Goal: Information Seeking & Learning: Learn about a topic

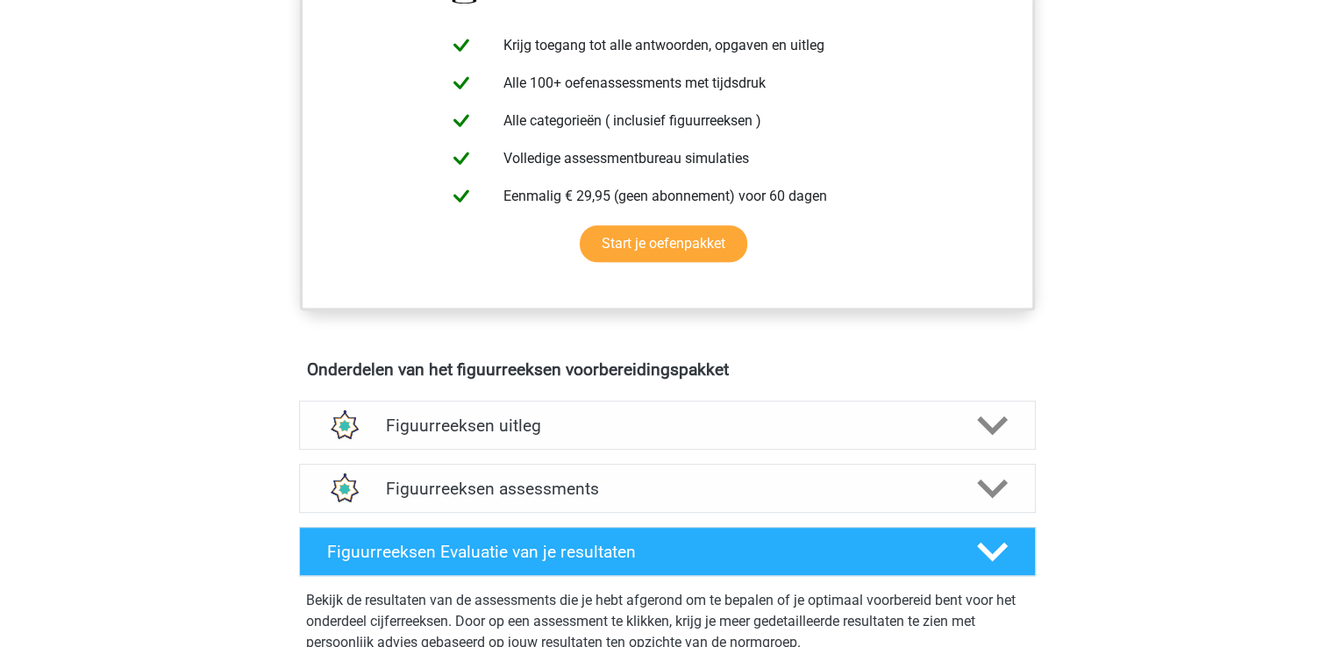
scroll to position [715, 0]
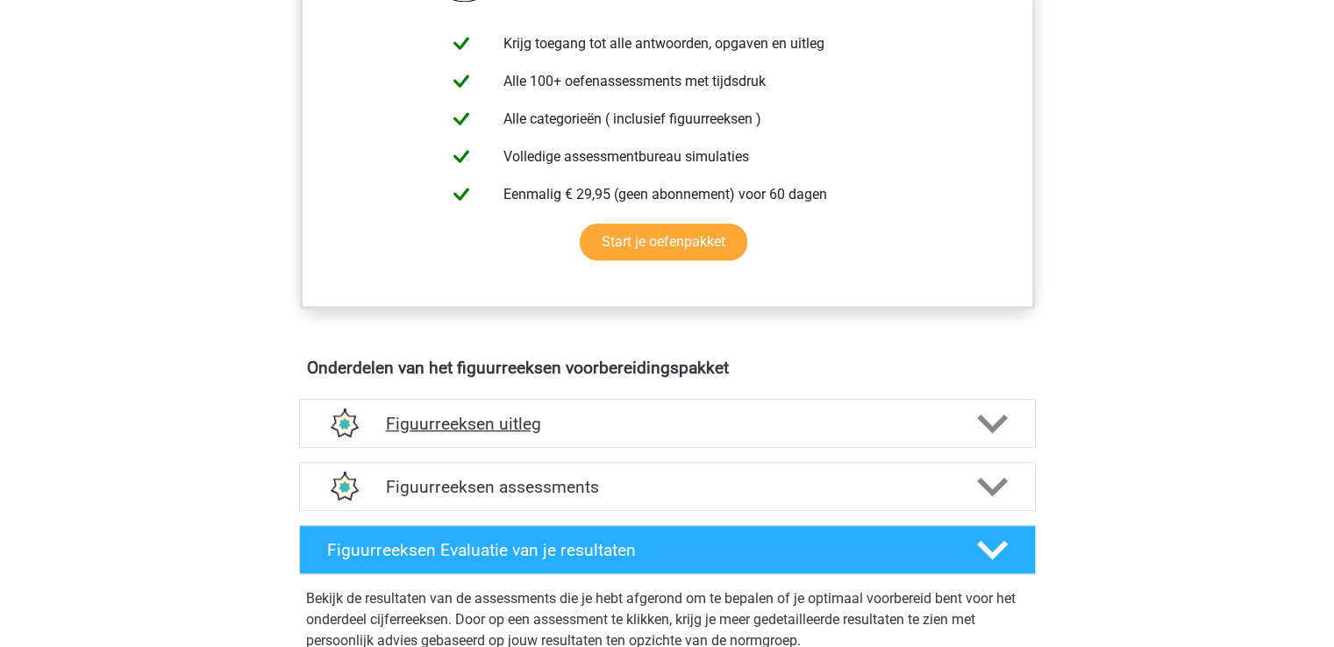
click at [999, 433] on icon at bounding box center [992, 424] width 31 height 31
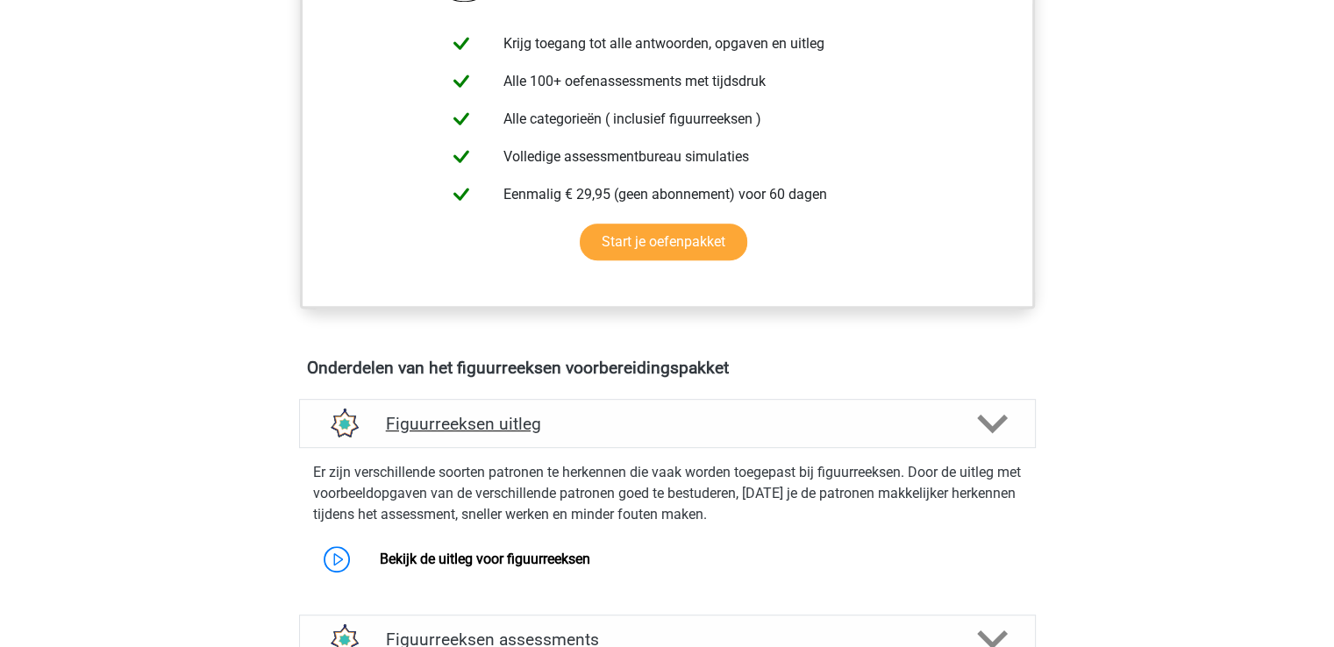
click at [999, 433] on icon at bounding box center [992, 424] width 31 height 31
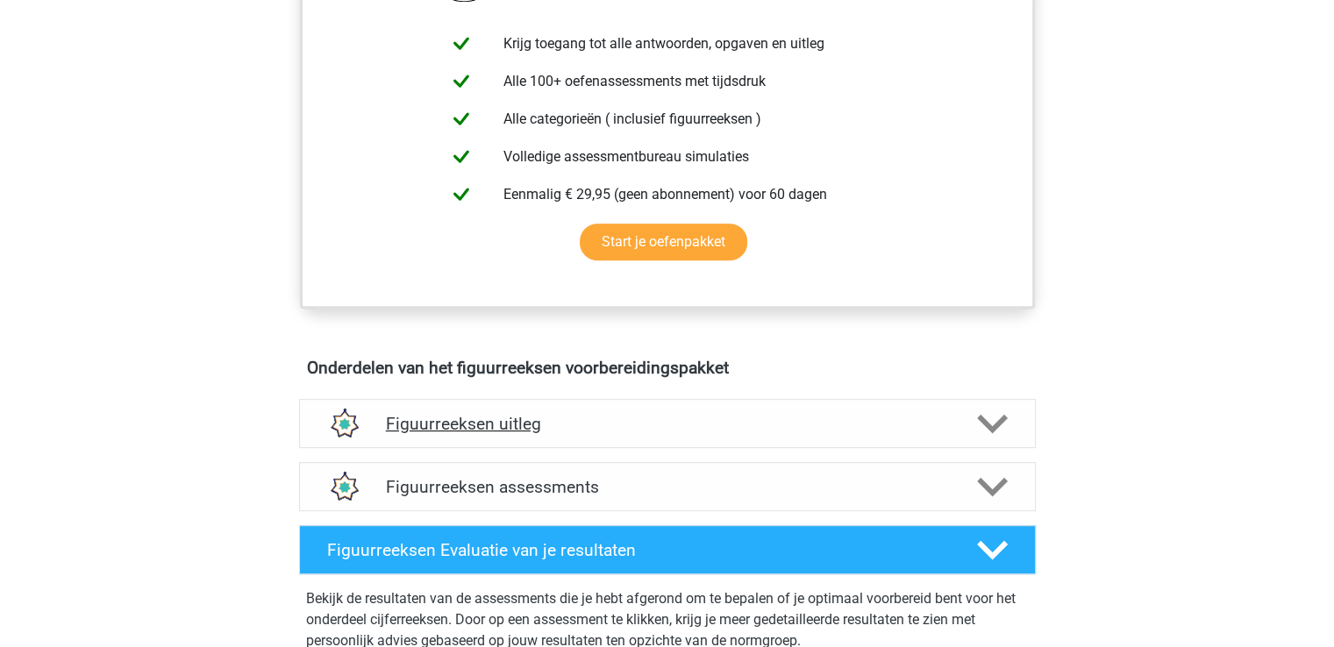
click at [999, 433] on icon at bounding box center [992, 424] width 31 height 31
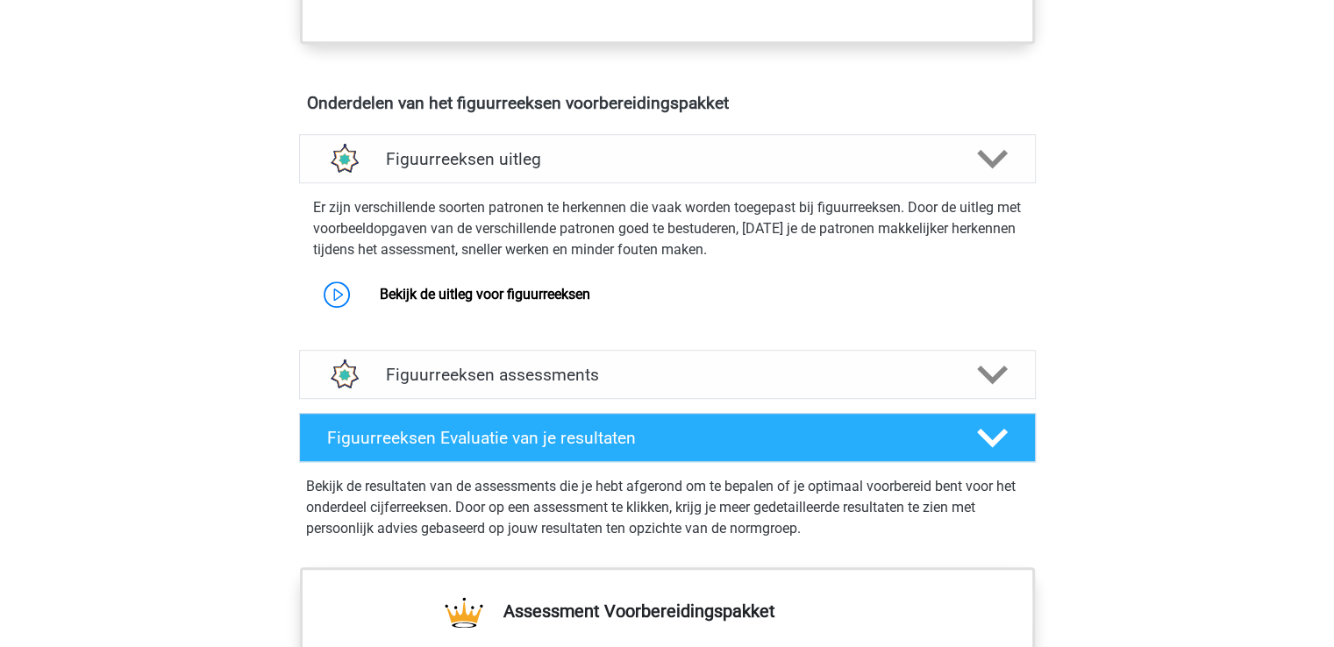
scroll to position [991, 0]
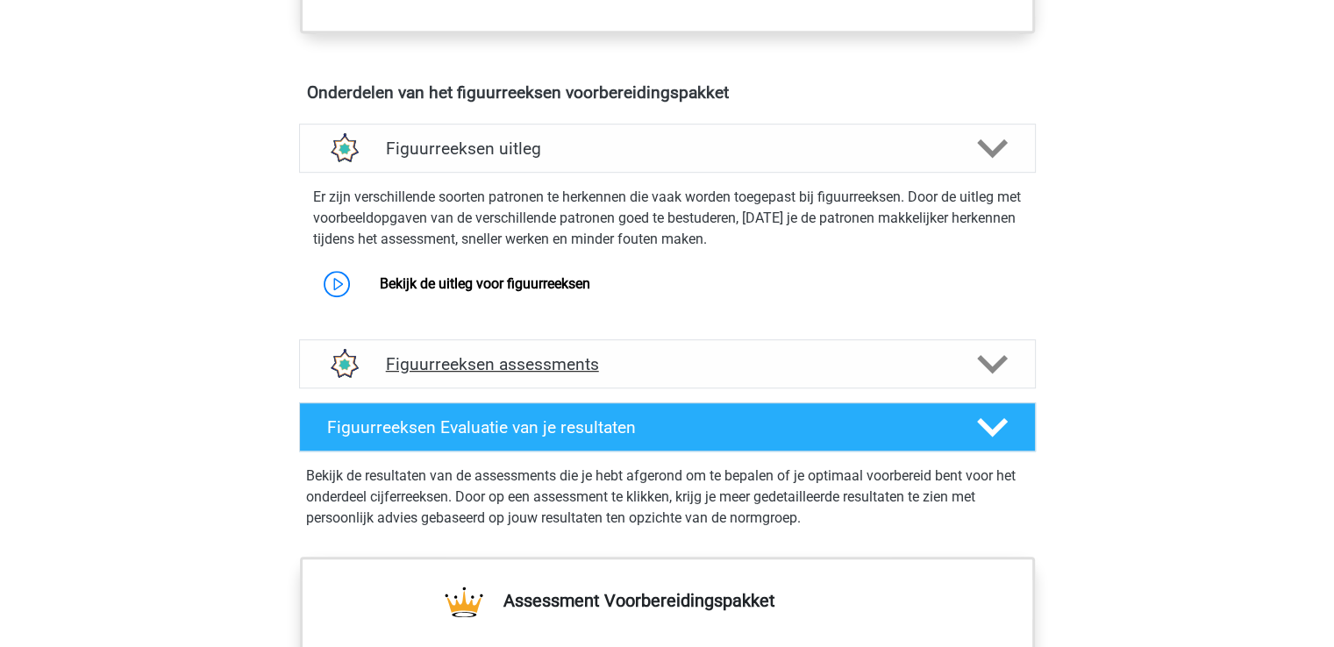
click at [574, 366] on h4 "Figuurreeksen assessments" at bounding box center [667, 364] width 563 height 20
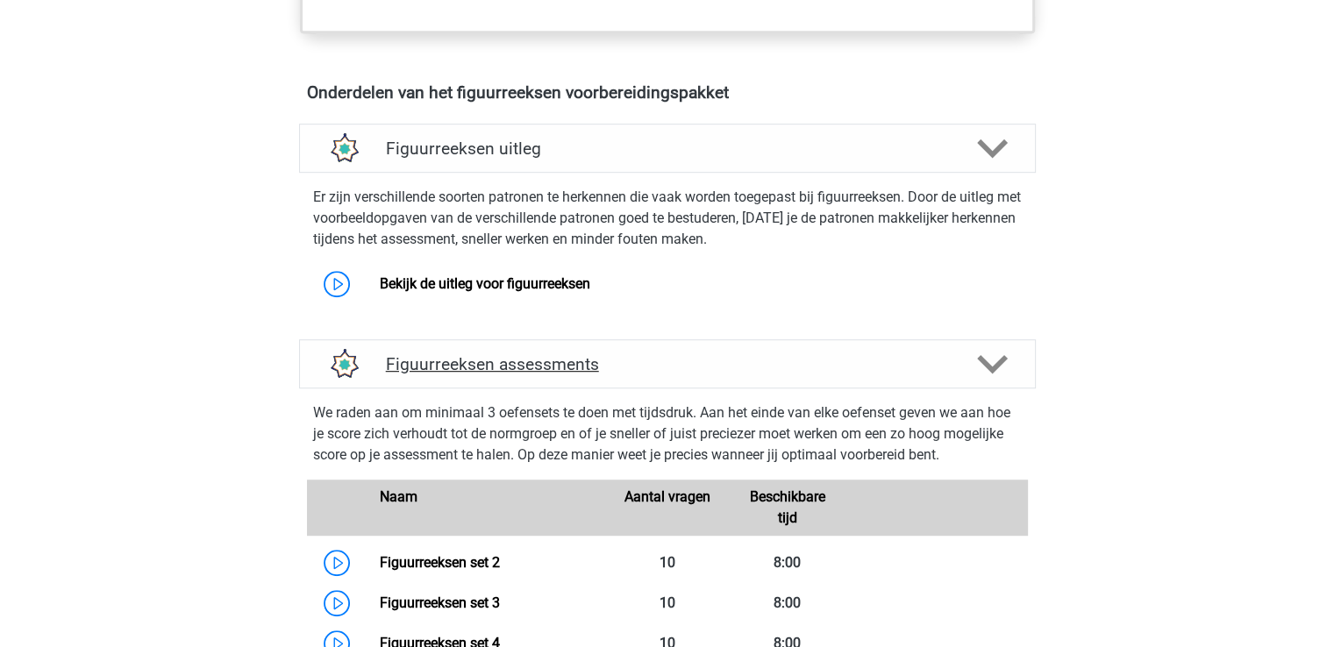
click at [574, 366] on h4 "Figuurreeksen assessments" at bounding box center [667, 364] width 563 height 20
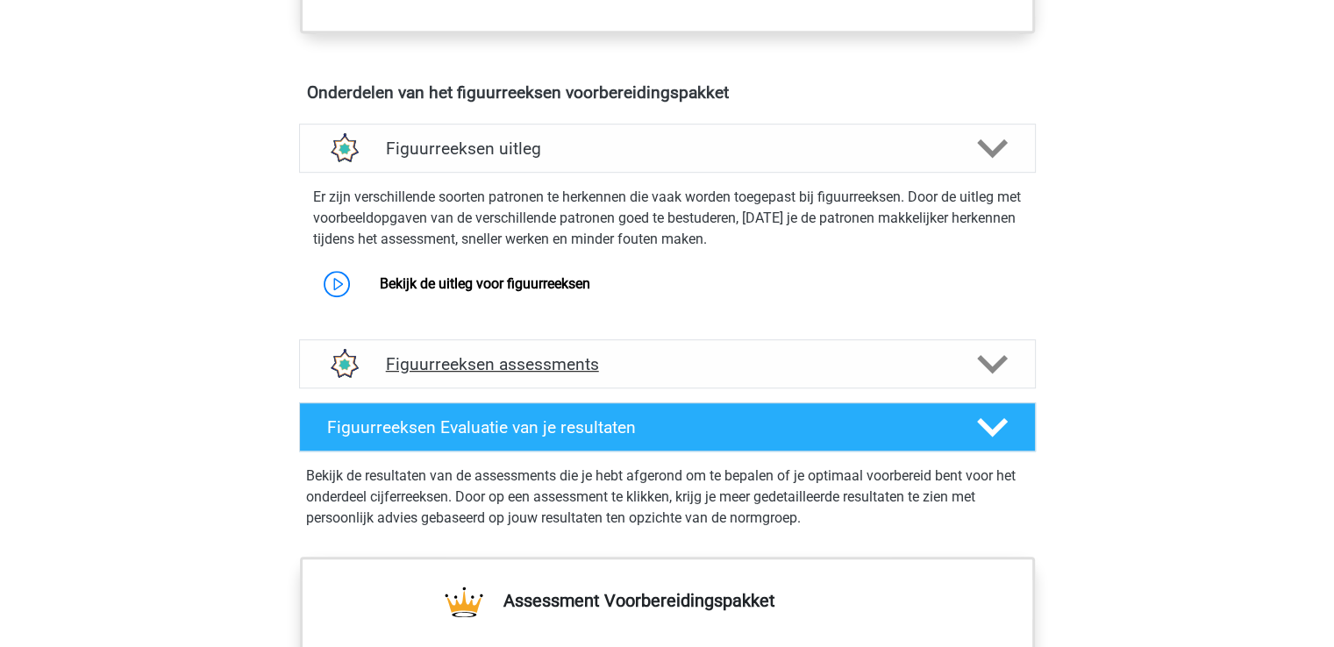
click at [574, 366] on h4 "Figuurreeksen assessments" at bounding box center [667, 364] width 563 height 20
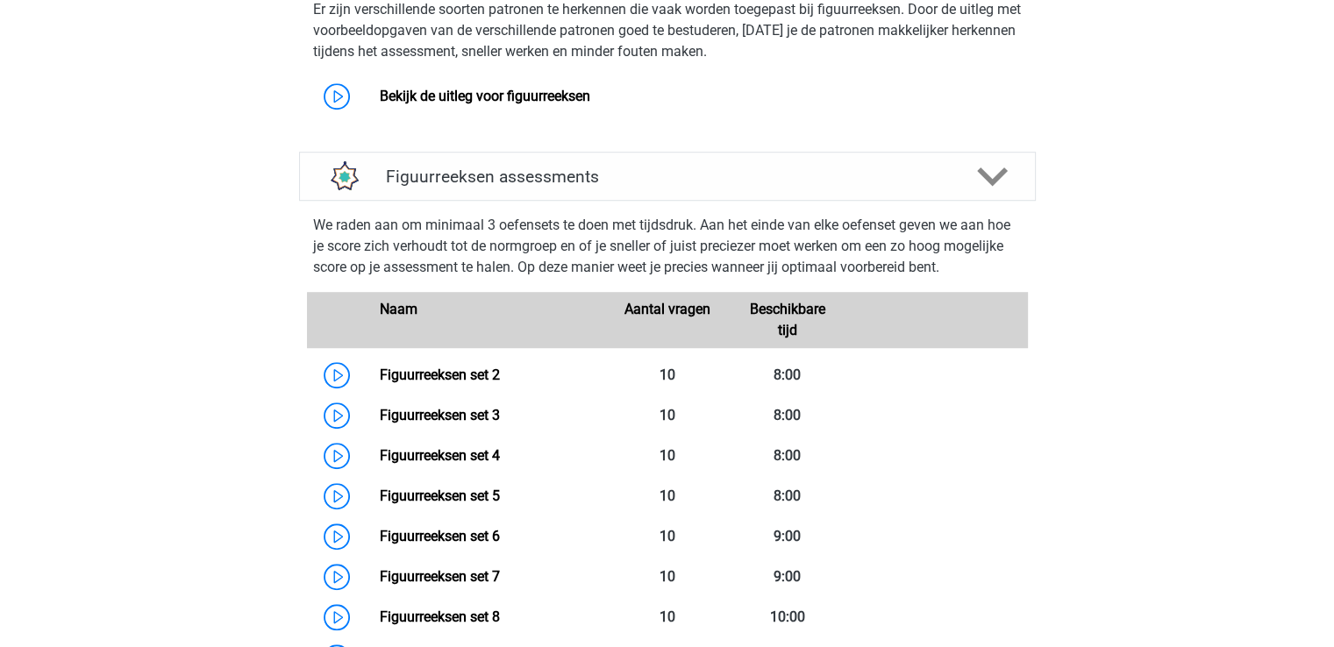
scroll to position [1189, 0]
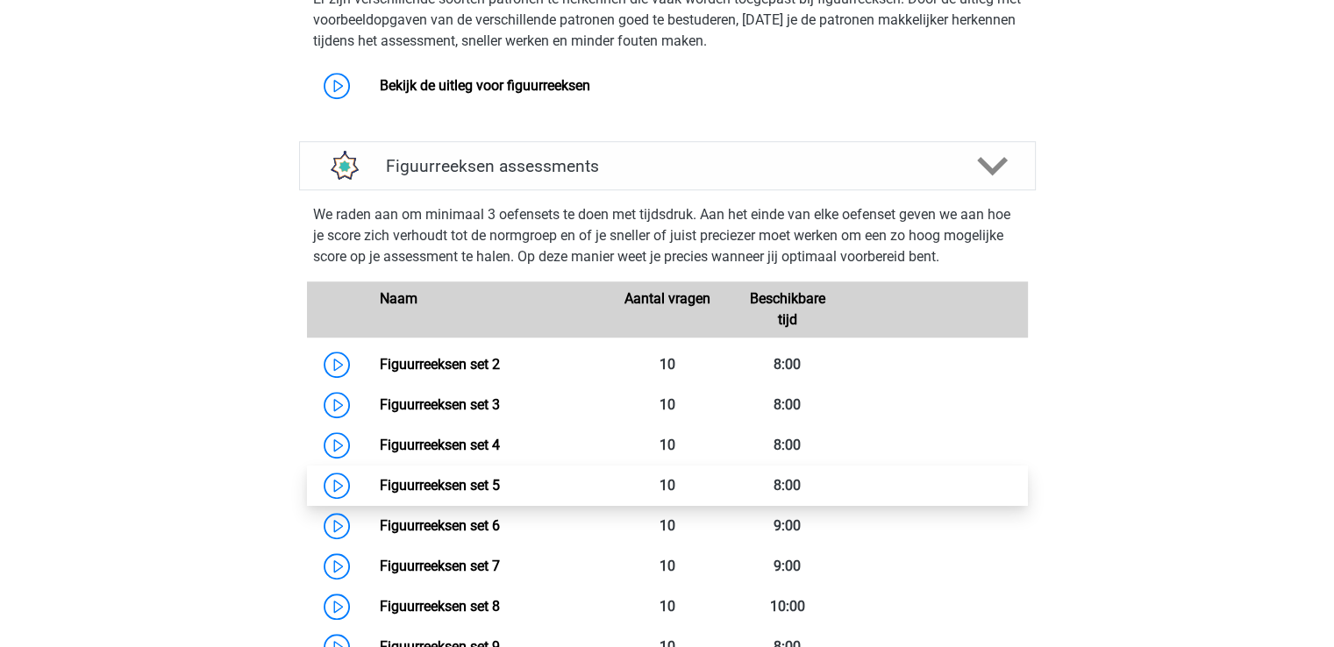
click at [468, 494] on link "Figuurreeksen set 5" at bounding box center [440, 485] width 120 height 17
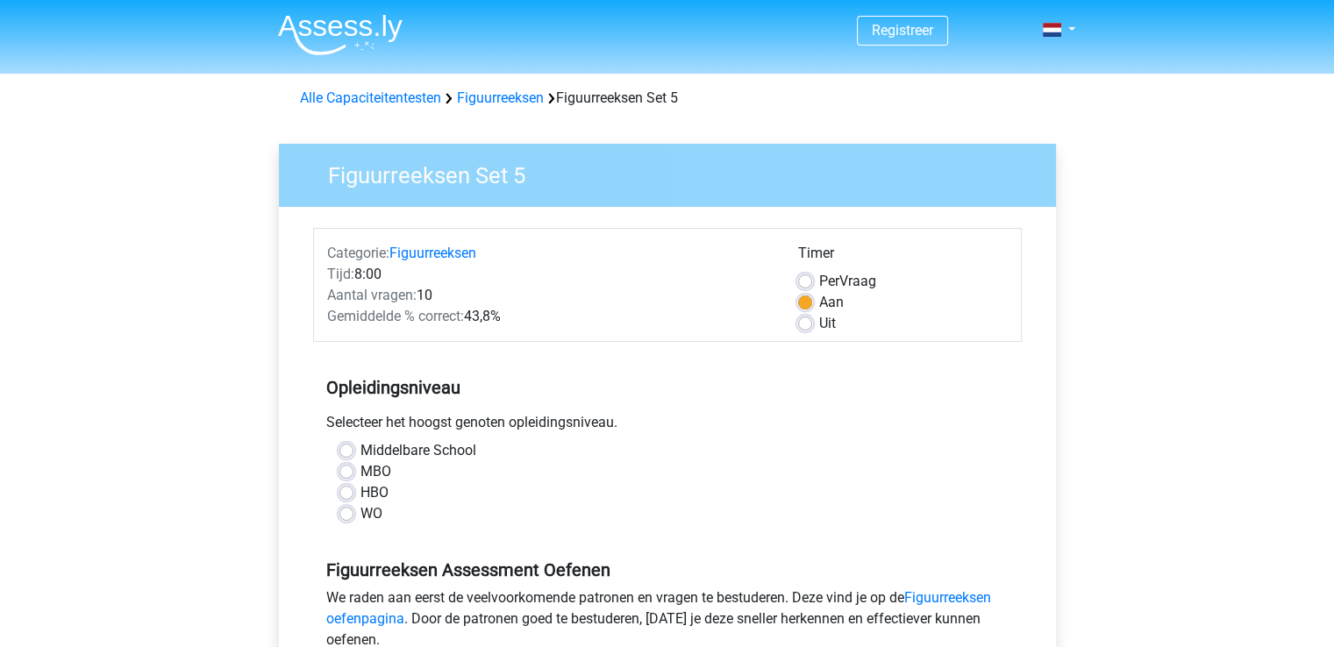
click at [360, 513] on label "WO" at bounding box center [371, 513] width 22 height 21
click at [342, 513] on input "WO" at bounding box center [346, 512] width 14 height 18
radio input "true"
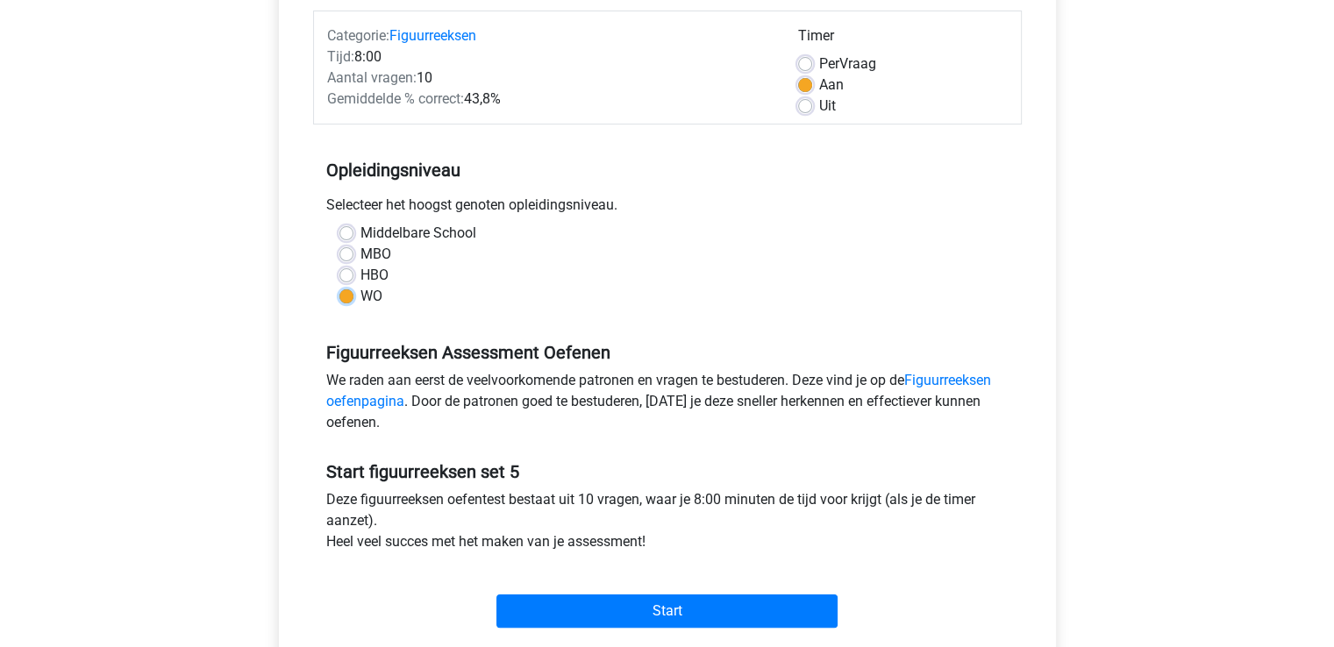
scroll to position [219, 0]
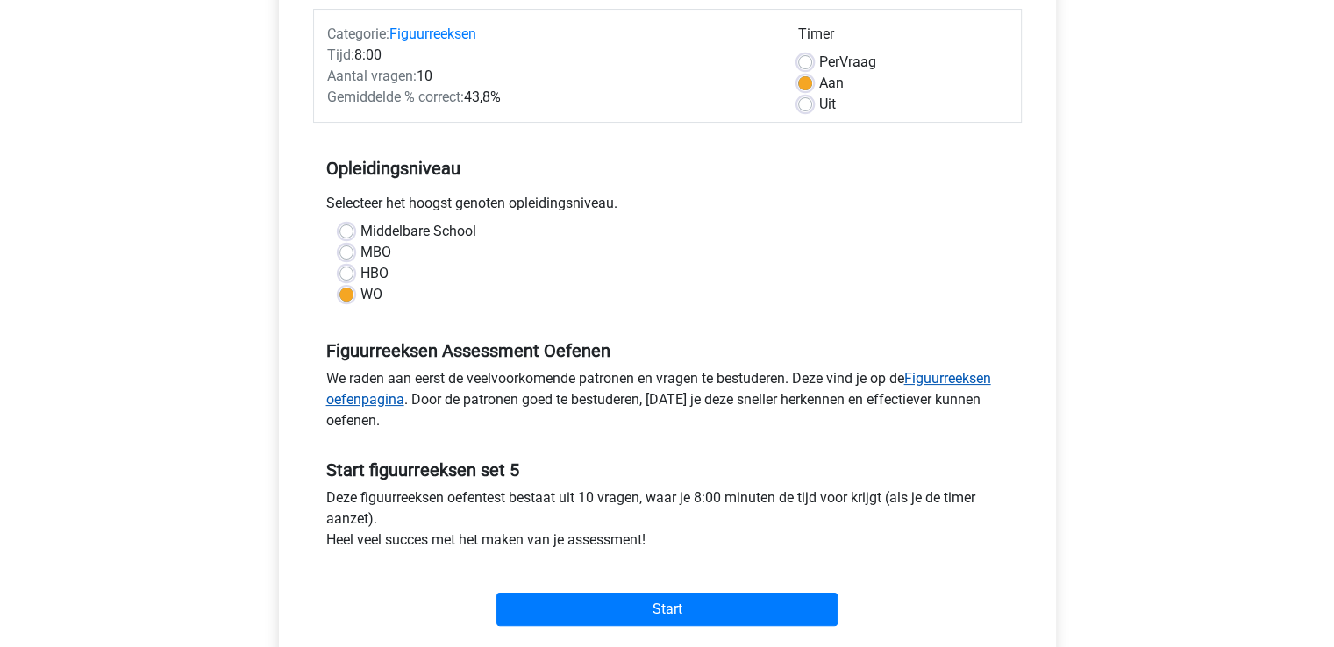
click at [947, 373] on link "Figuurreeksen oefenpagina" at bounding box center [658, 389] width 665 height 38
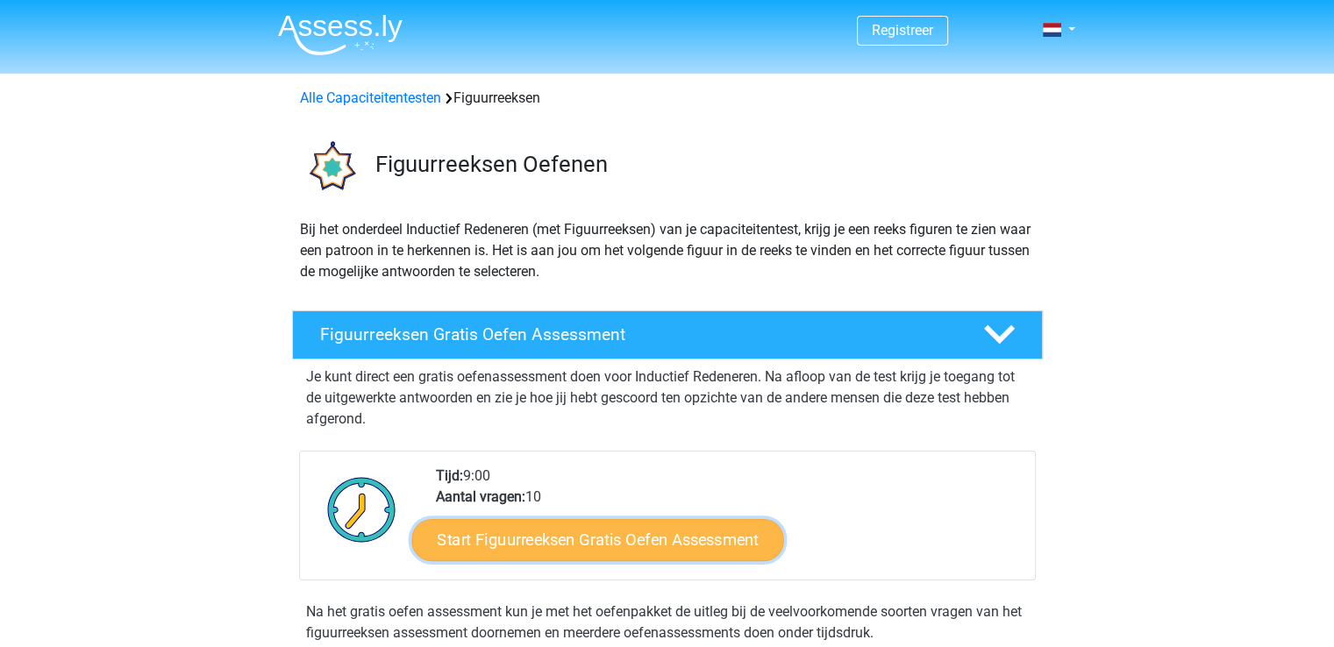
click at [613, 544] on link "Start Figuurreeksen Gratis Oefen Assessment" at bounding box center [597, 539] width 372 height 42
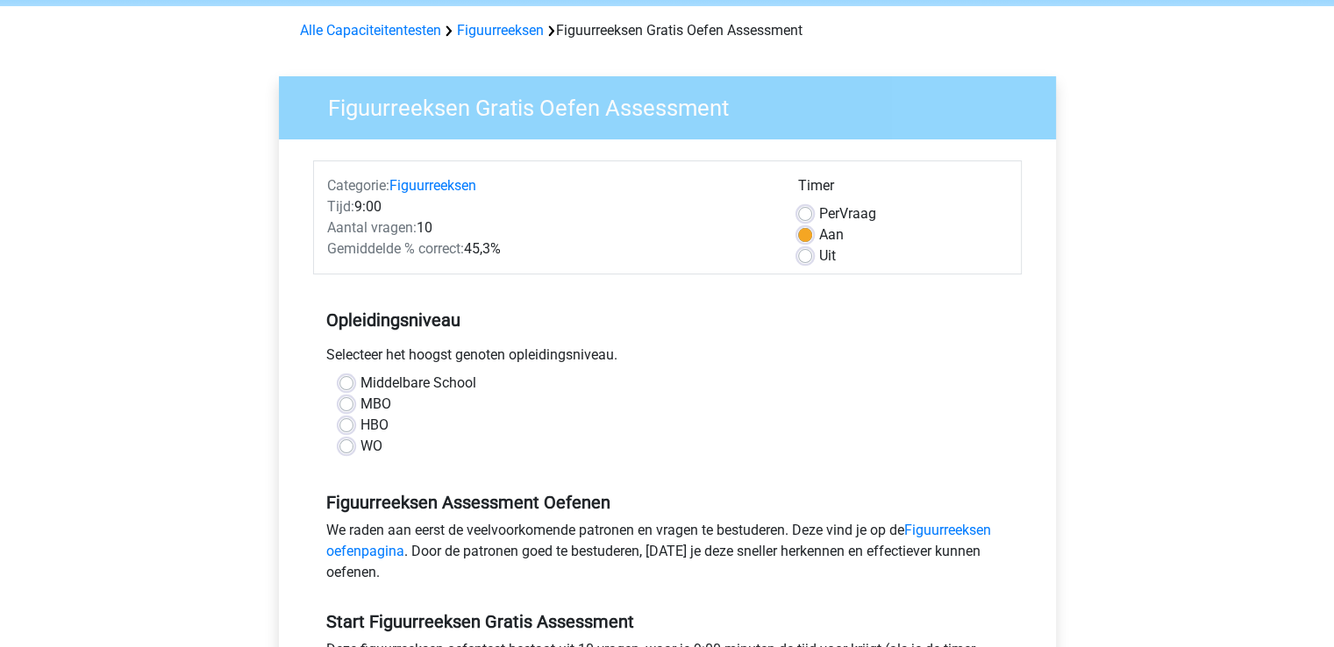
scroll to position [70, 0]
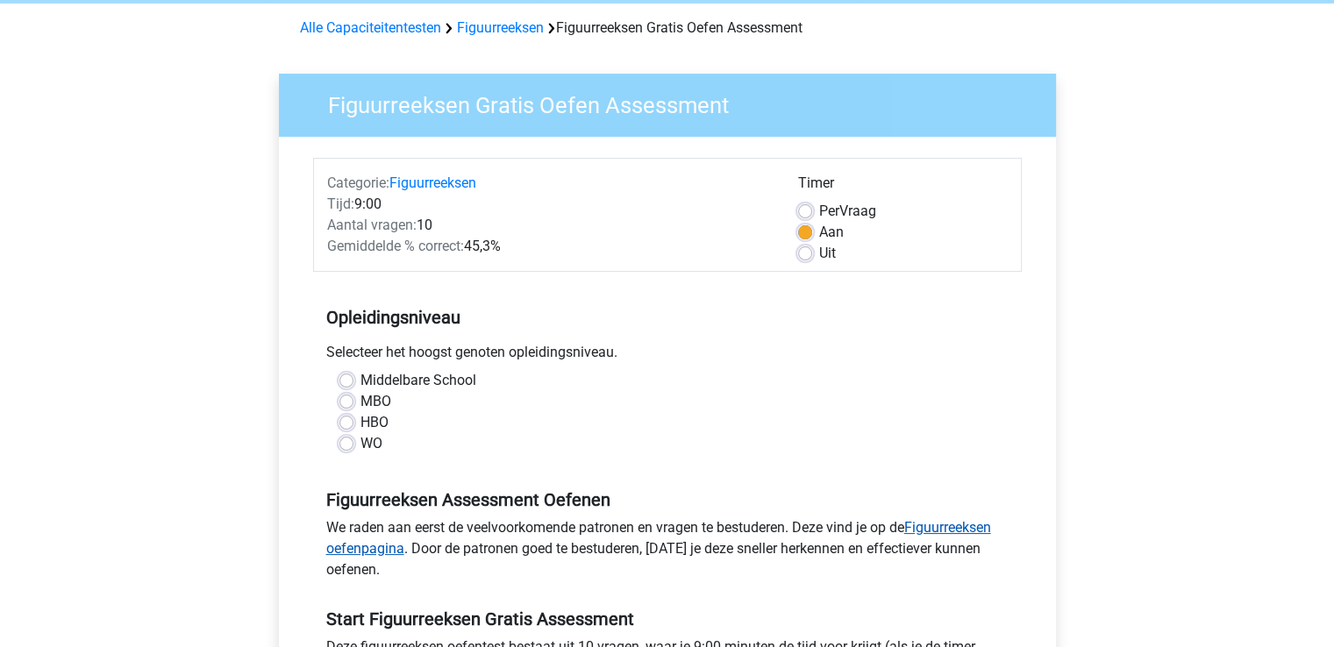
click at [972, 523] on link "Figuurreeksen oefenpagina" at bounding box center [658, 538] width 665 height 38
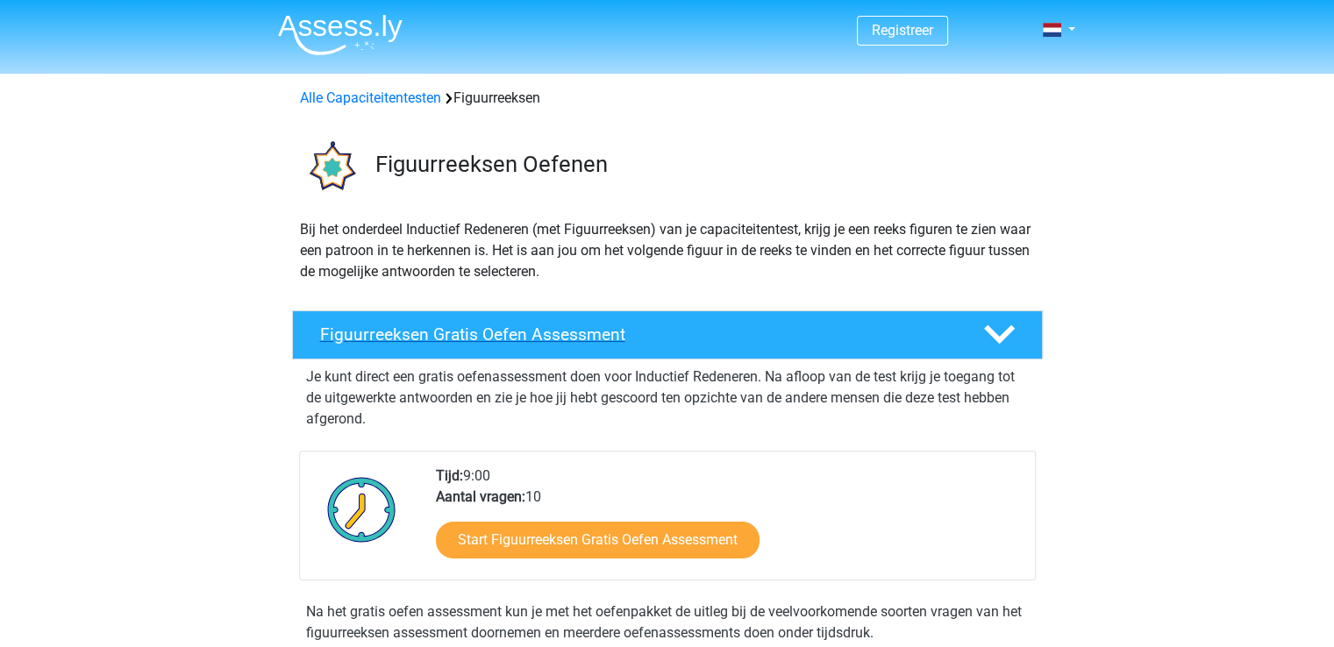
click at [815, 330] on h4 "Figuurreeksen Gratis Oefen Assessment" at bounding box center [637, 334] width 635 height 20
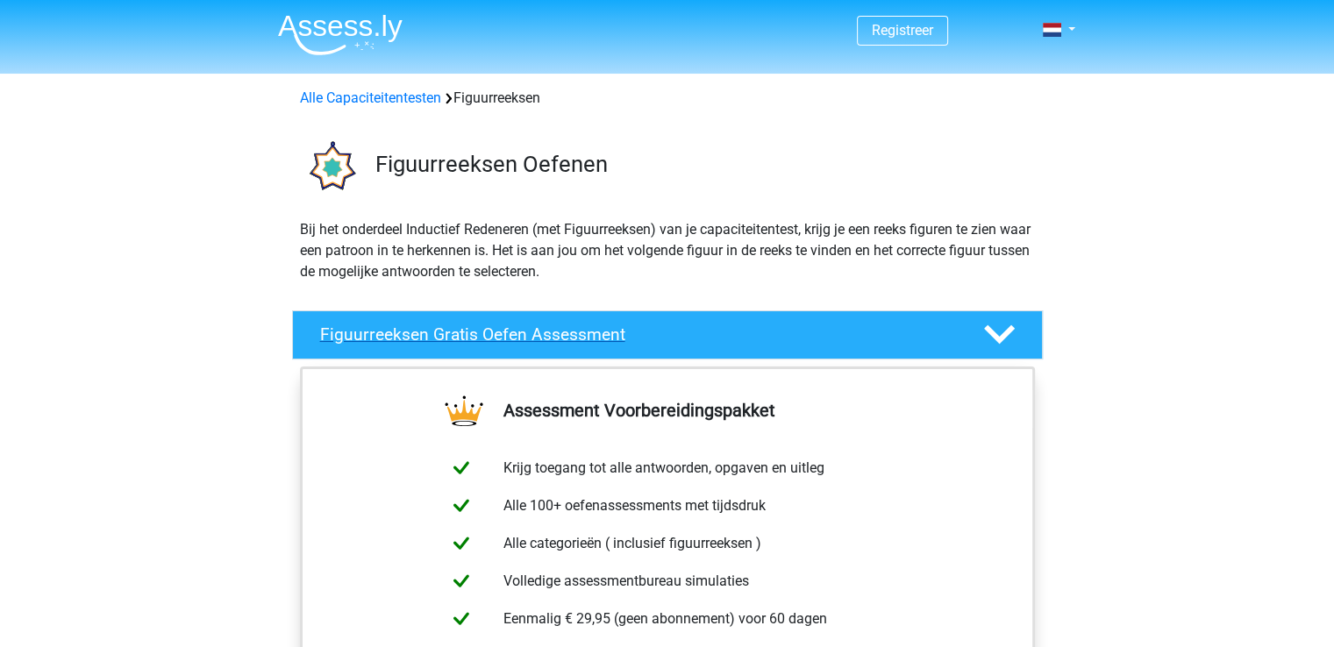
click at [815, 330] on h4 "Figuurreeksen Gratis Oefen Assessment" at bounding box center [637, 334] width 635 height 20
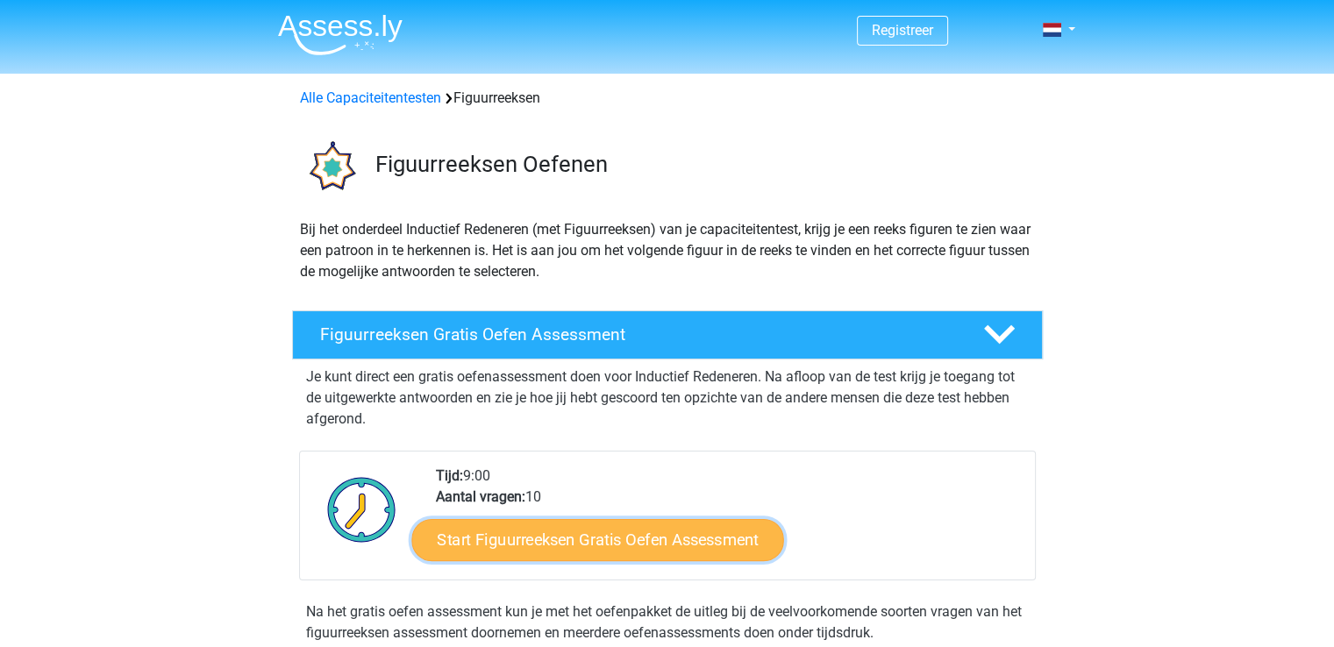
click at [594, 534] on link "Start Figuurreeksen Gratis Oefen Assessment" at bounding box center [597, 539] width 372 height 42
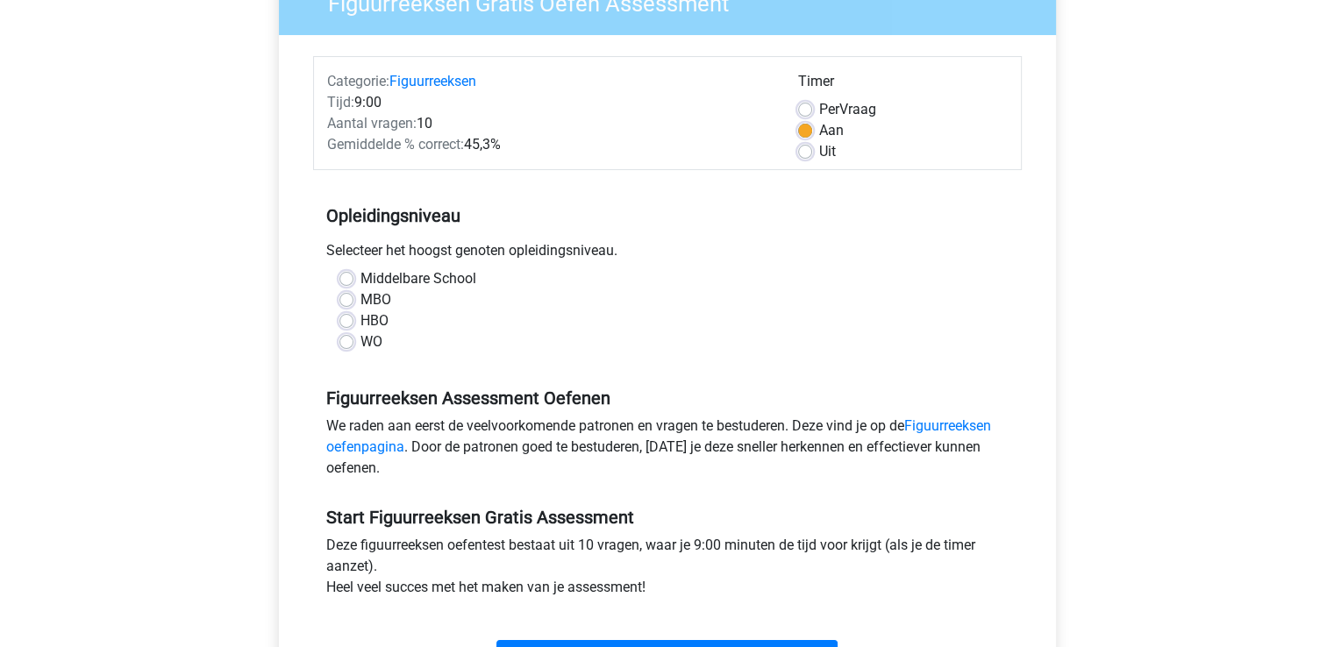
scroll to position [210, 0]
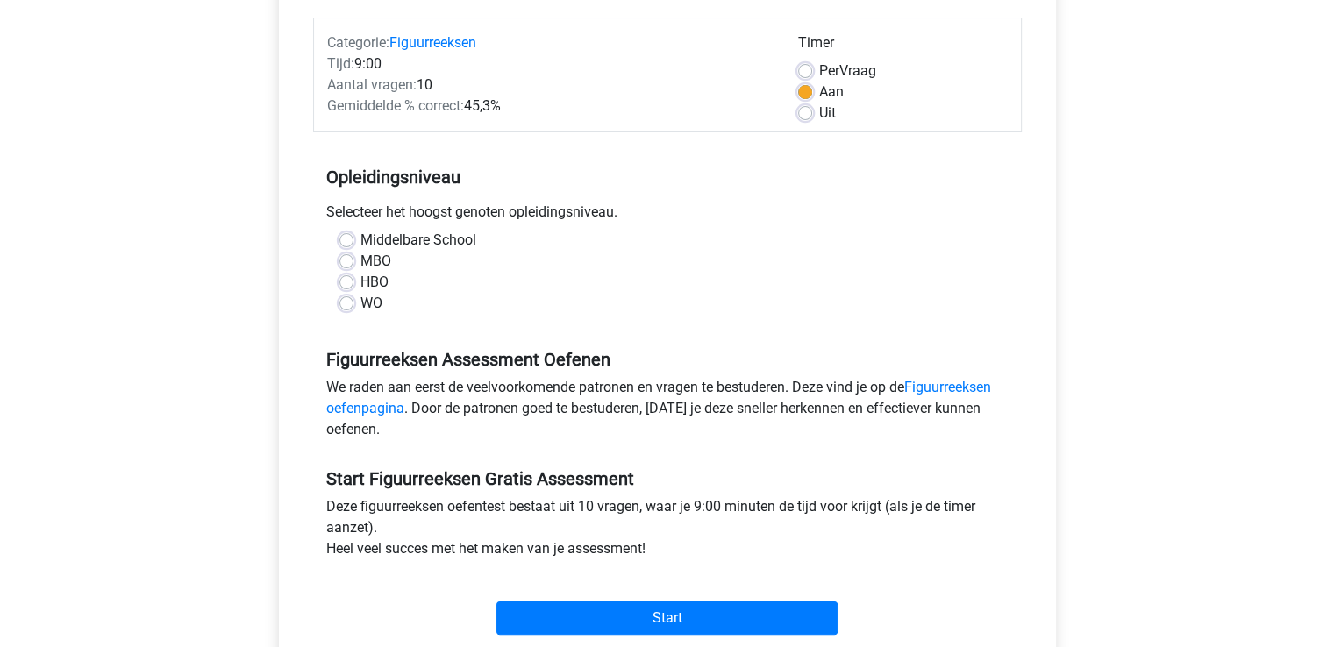
click at [360, 299] on label "WO" at bounding box center [371, 303] width 22 height 21
click at [344, 299] on input "WO" at bounding box center [346, 302] width 14 height 18
radio input "true"
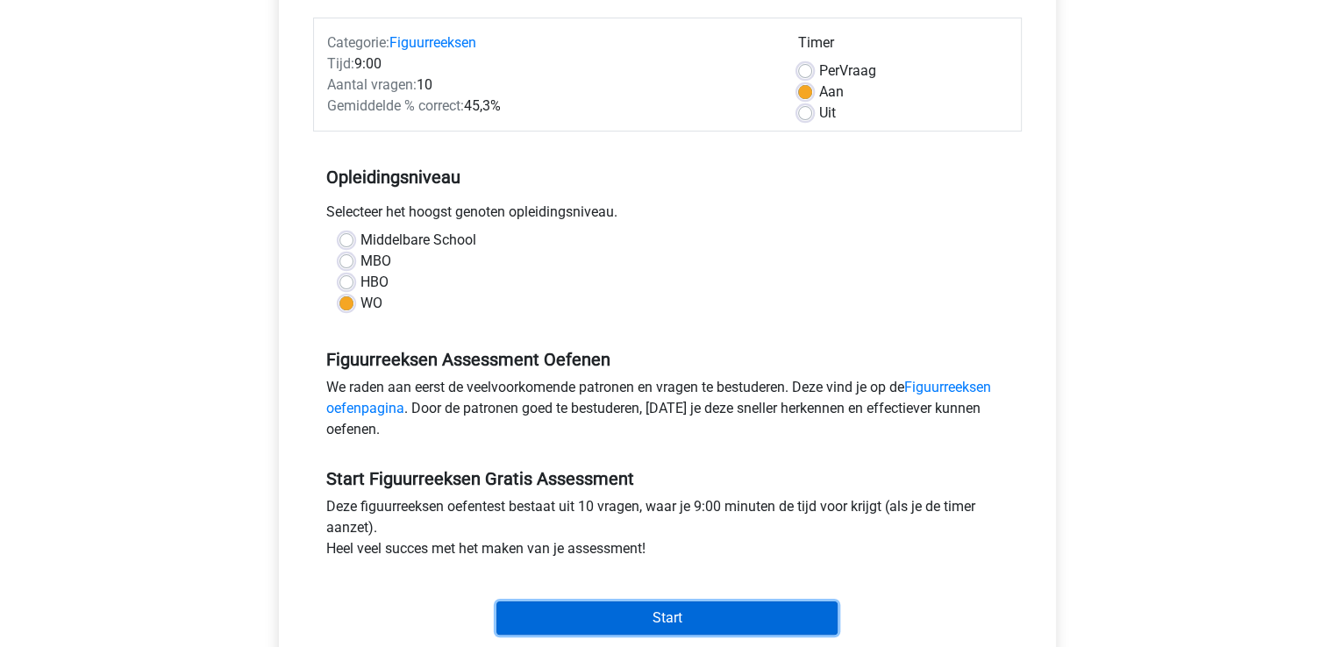
click at [675, 623] on input "Start" at bounding box center [666, 617] width 341 height 33
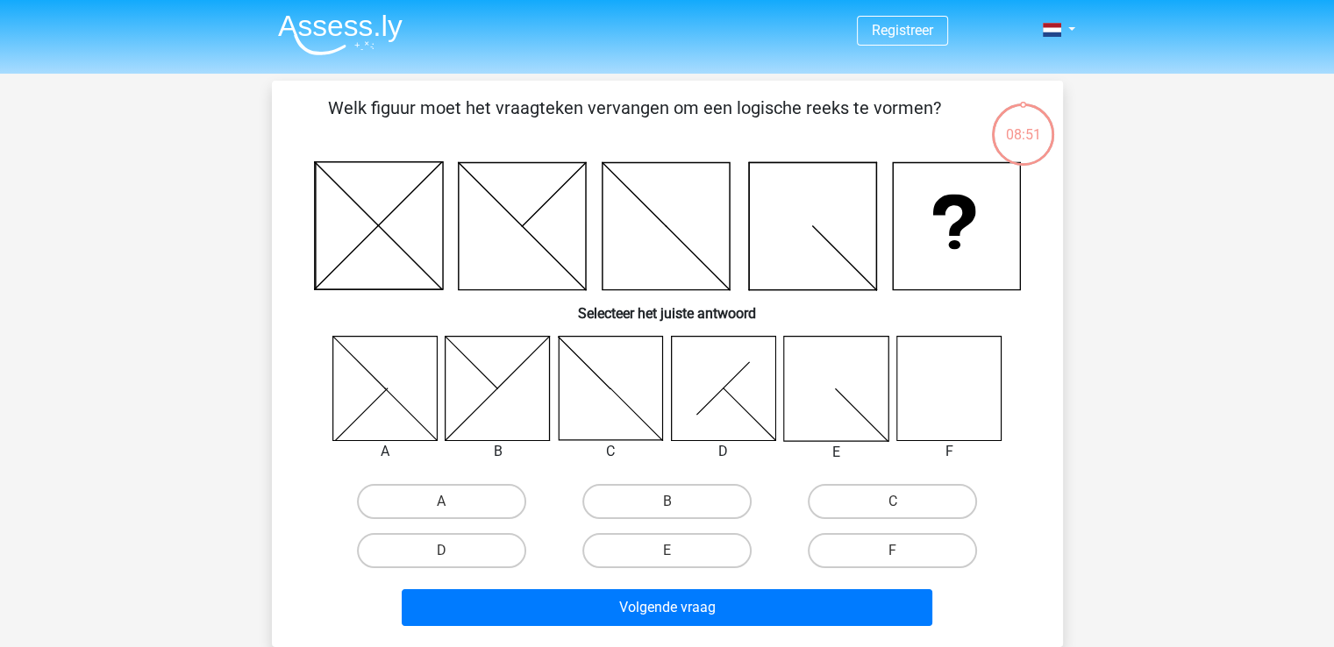
click at [946, 409] on icon at bounding box center [948, 388] width 104 height 104
click at [916, 548] on label "F" at bounding box center [891, 550] width 169 height 35
click at [904, 551] on input "F" at bounding box center [898, 556] width 11 height 11
radio input "true"
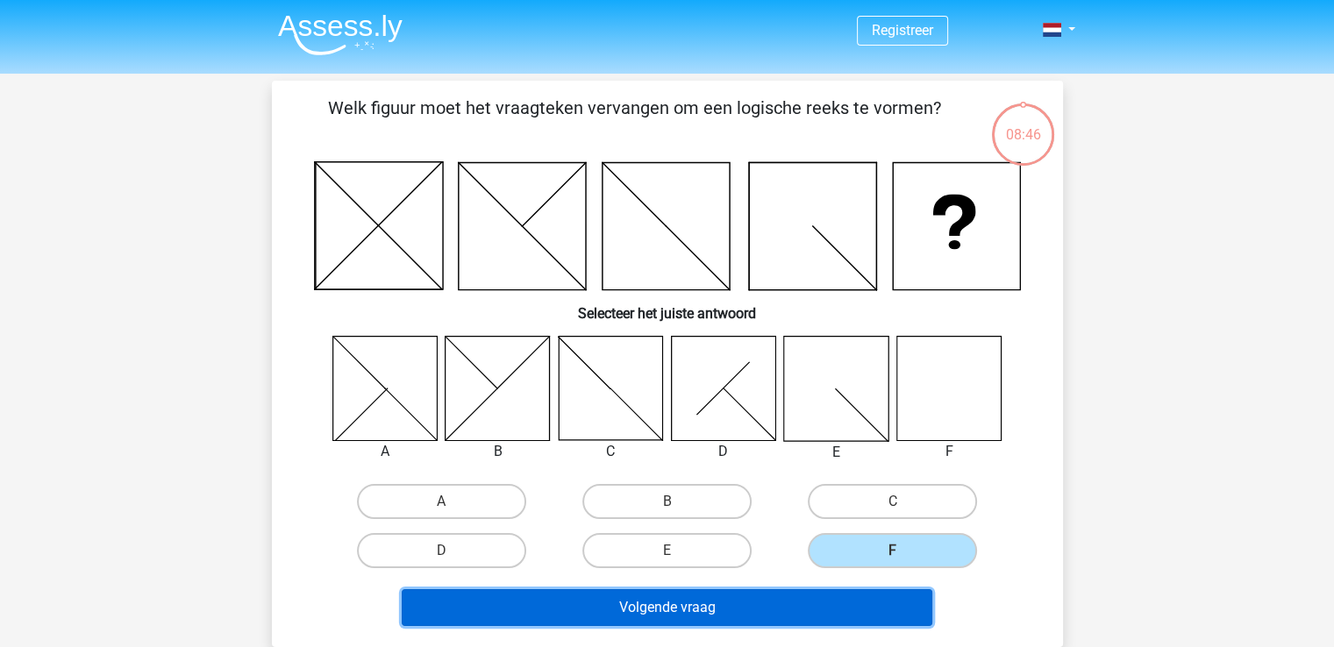
click at [622, 605] on button "Volgende vraag" at bounding box center [667, 607] width 530 height 37
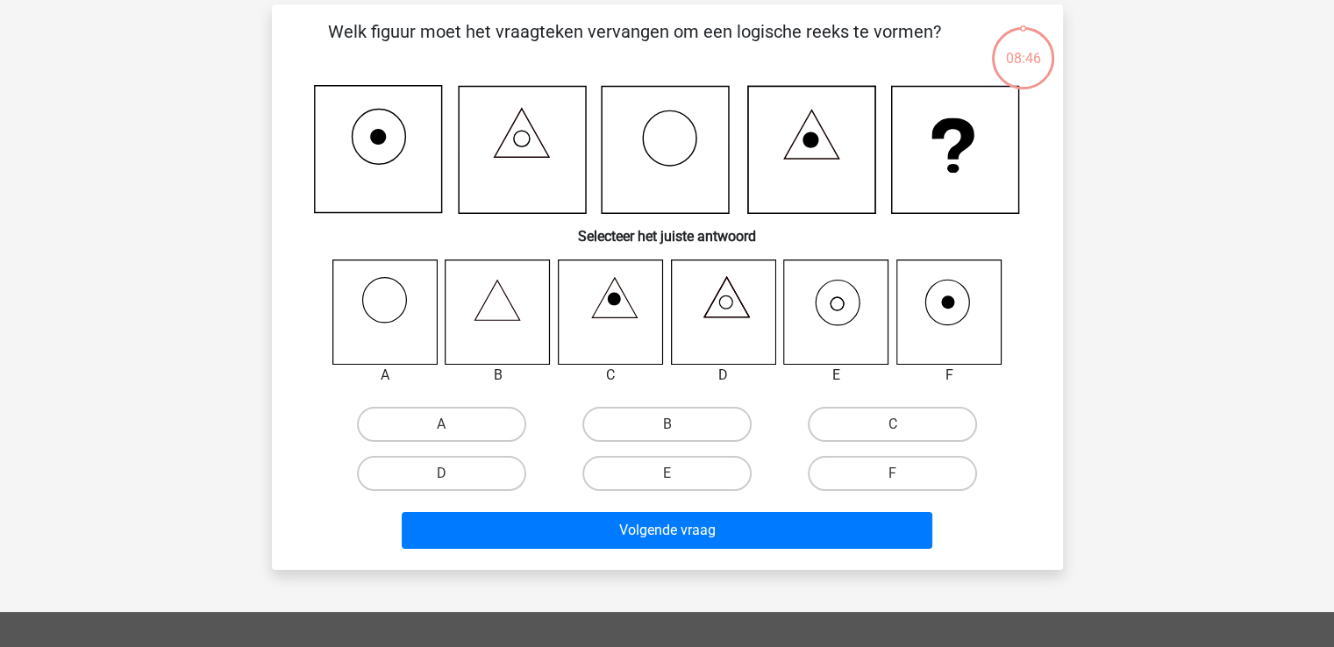
scroll to position [81, 0]
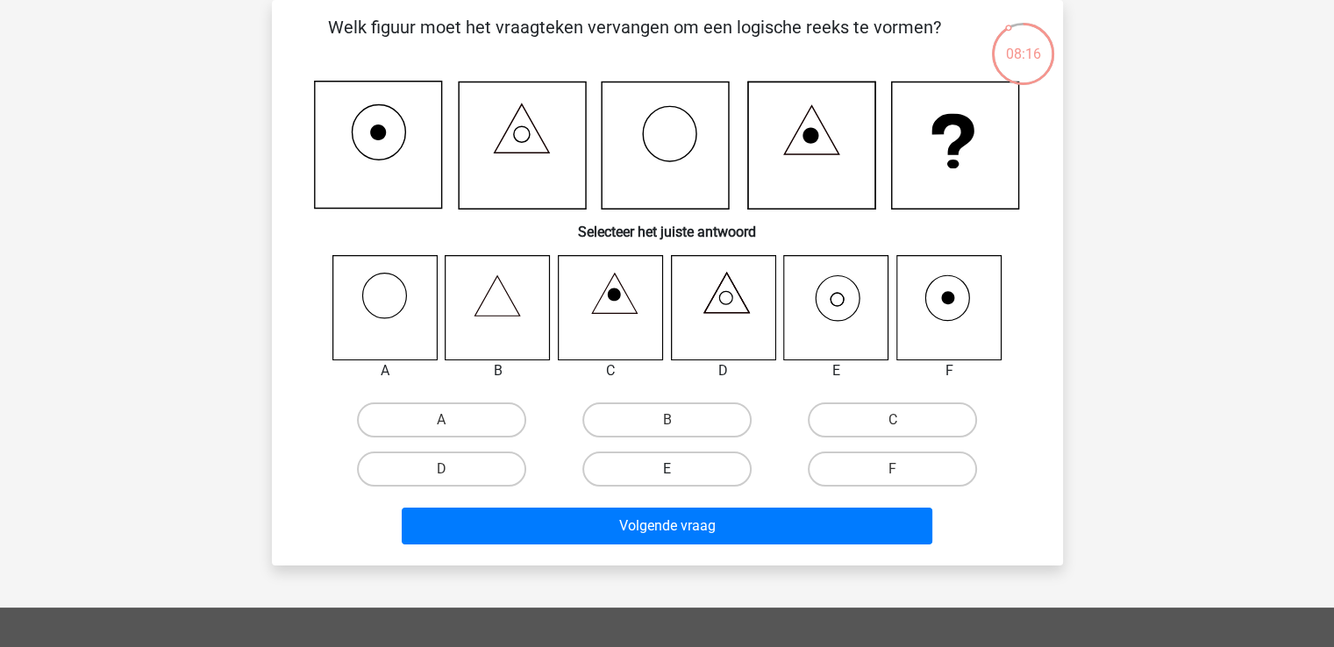
click at [670, 463] on label "E" at bounding box center [666, 469] width 169 height 35
click at [670, 469] on input "E" at bounding box center [671, 474] width 11 height 11
radio input "true"
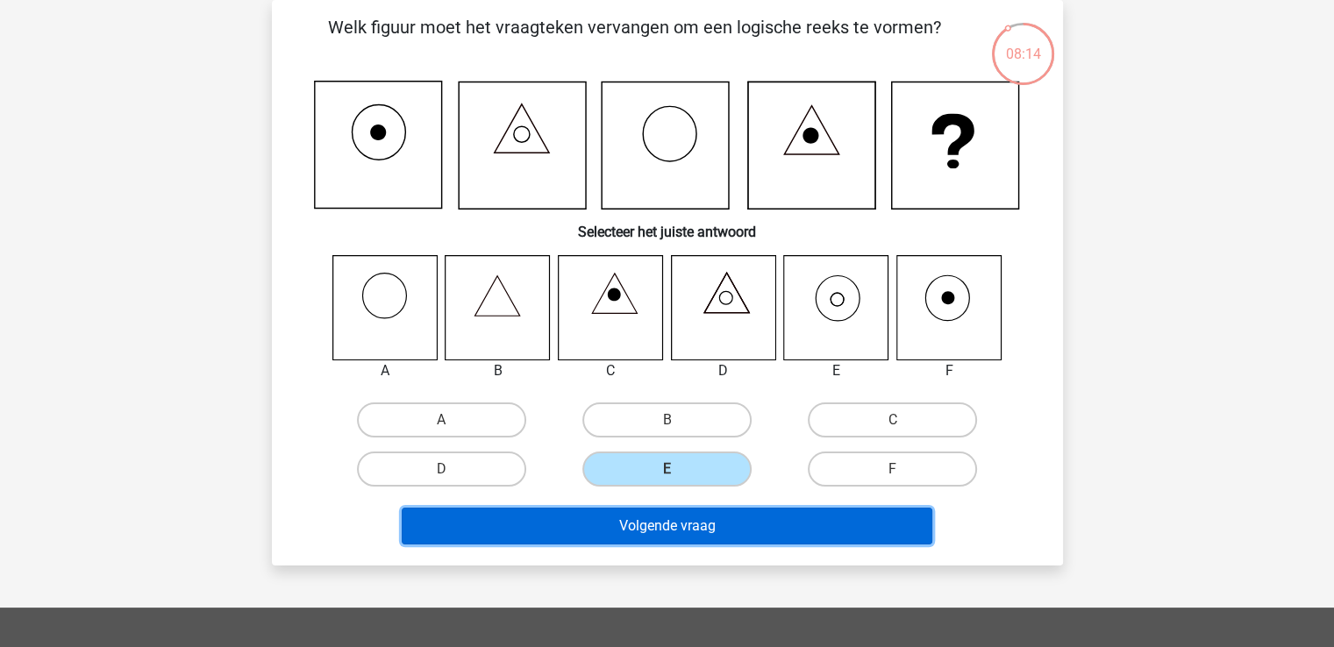
click at [687, 524] on button "Volgende vraag" at bounding box center [667, 526] width 530 height 37
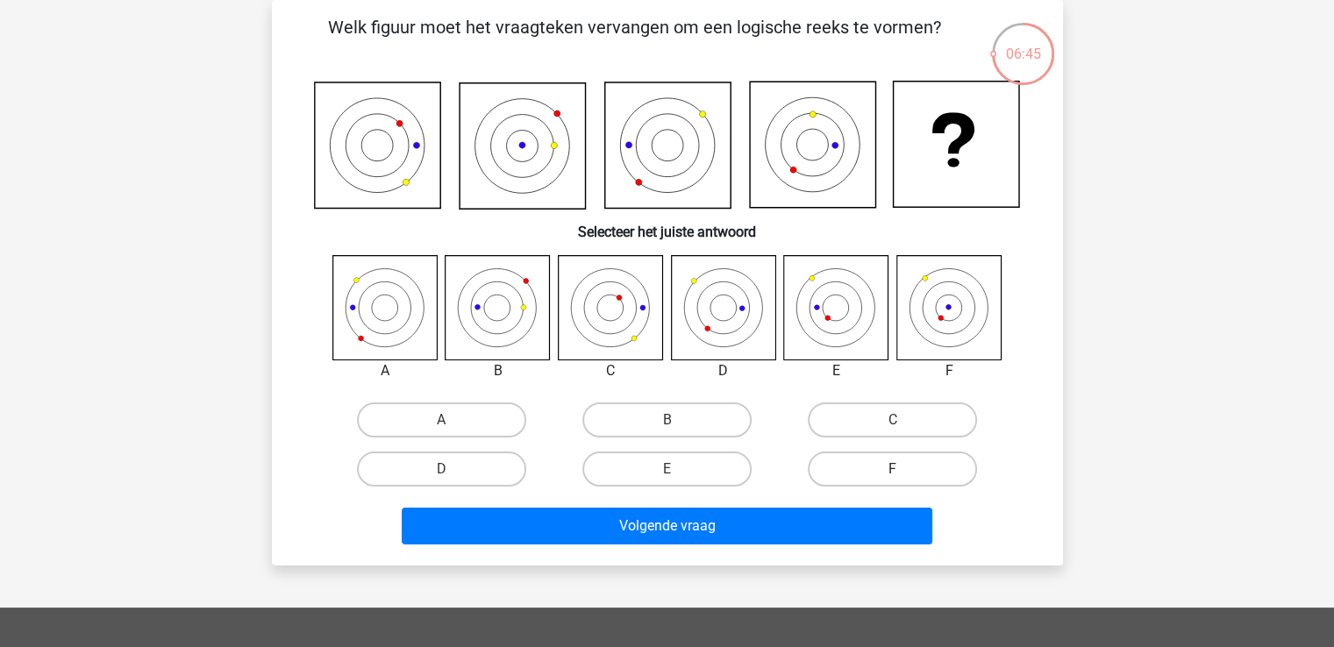
click at [920, 474] on label "F" at bounding box center [891, 469] width 169 height 35
click at [904, 474] on input "F" at bounding box center [898, 474] width 11 height 11
radio input "true"
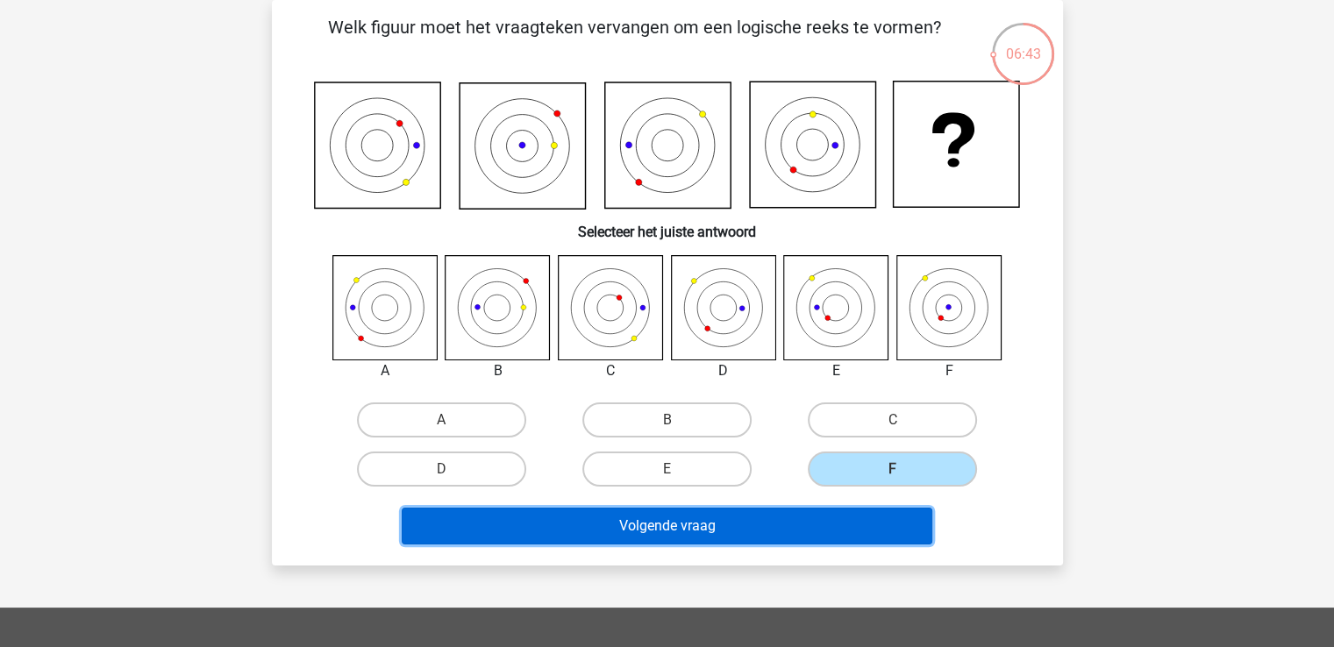
click at [743, 519] on button "Volgende vraag" at bounding box center [667, 526] width 530 height 37
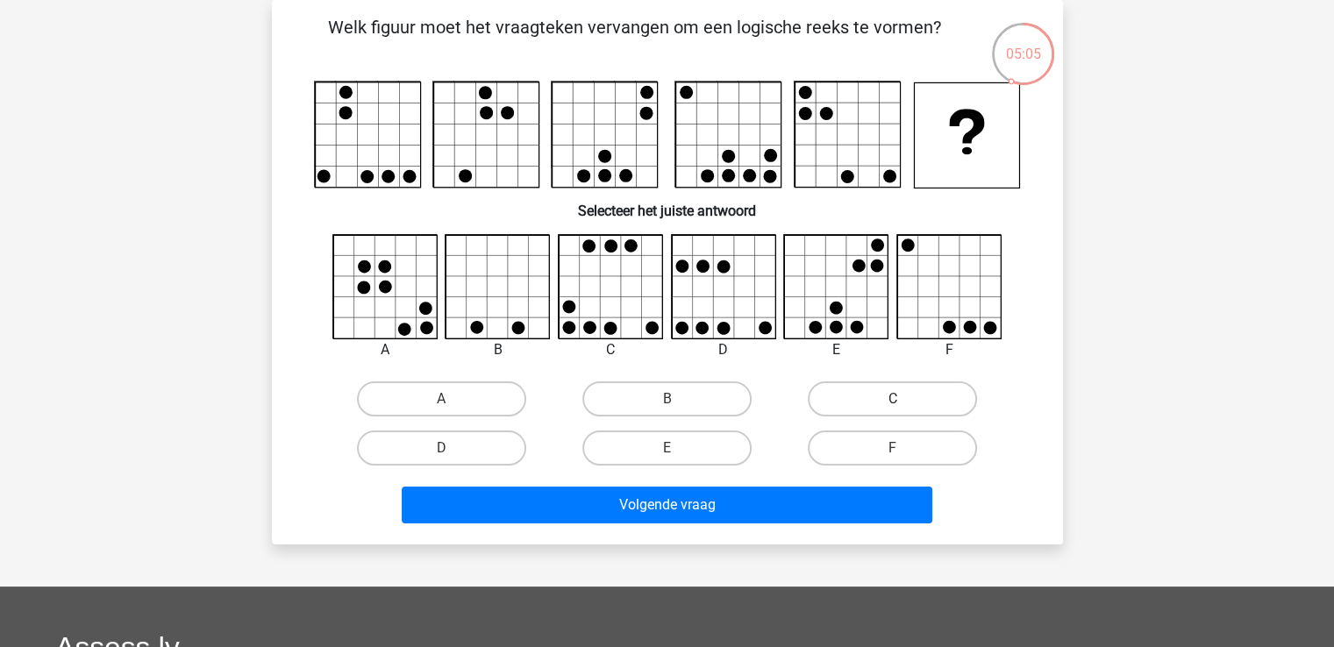
click at [891, 394] on label "C" at bounding box center [891, 398] width 169 height 35
click at [893, 399] on input "C" at bounding box center [898, 404] width 11 height 11
radio input "true"
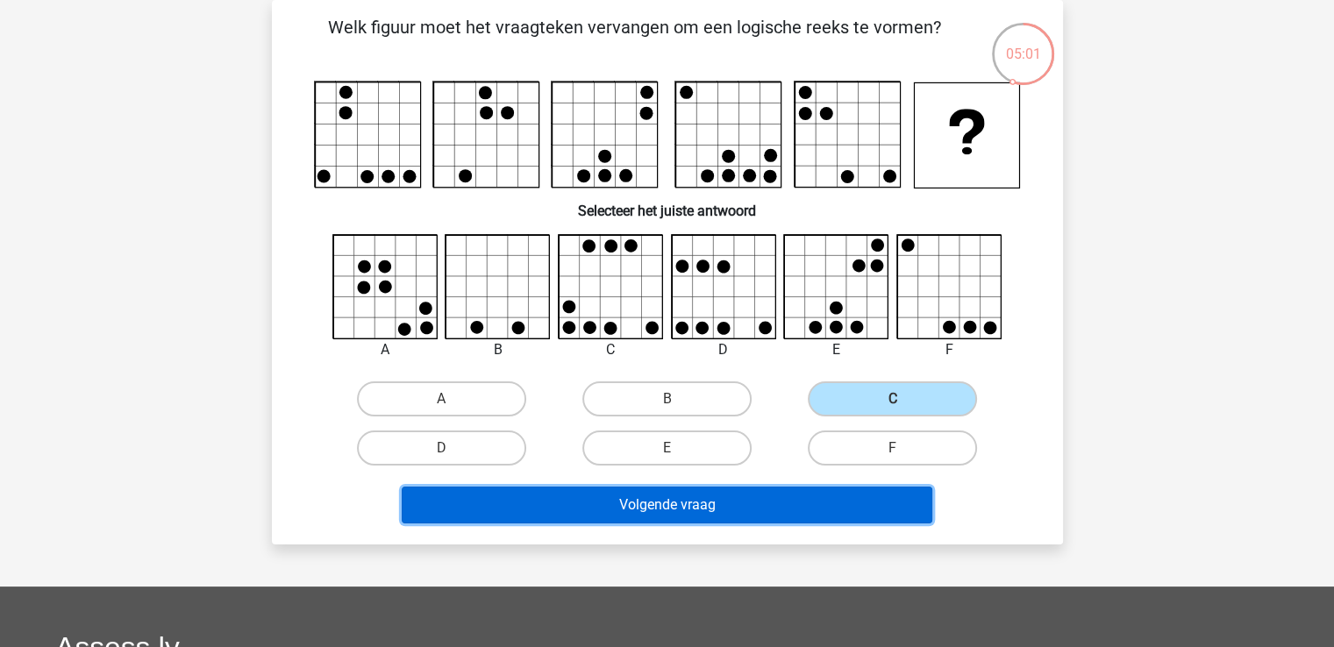
click at [790, 499] on button "Volgende vraag" at bounding box center [667, 505] width 530 height 37
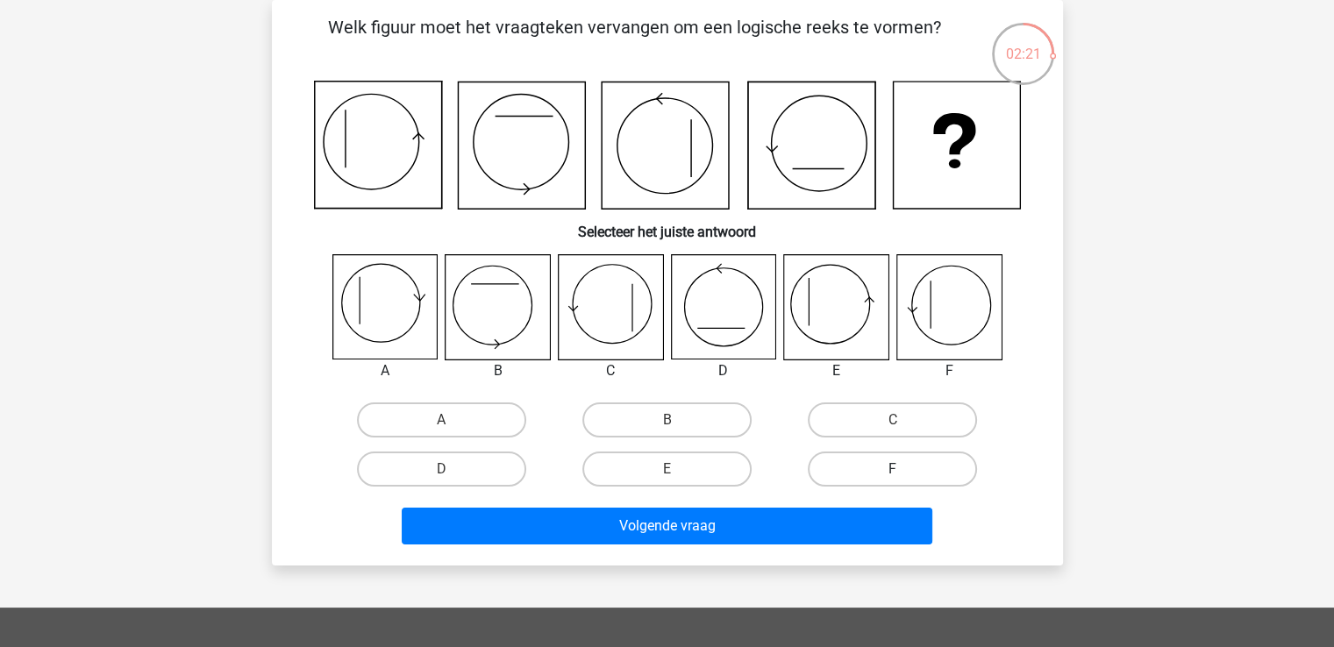
click at [873, 453] on label "F" at bounding box center [891, 469] width 169 height 35
click at [893, 469] on input "F" at bounding box center [898, 474] width 11 height 11
radio input "true"
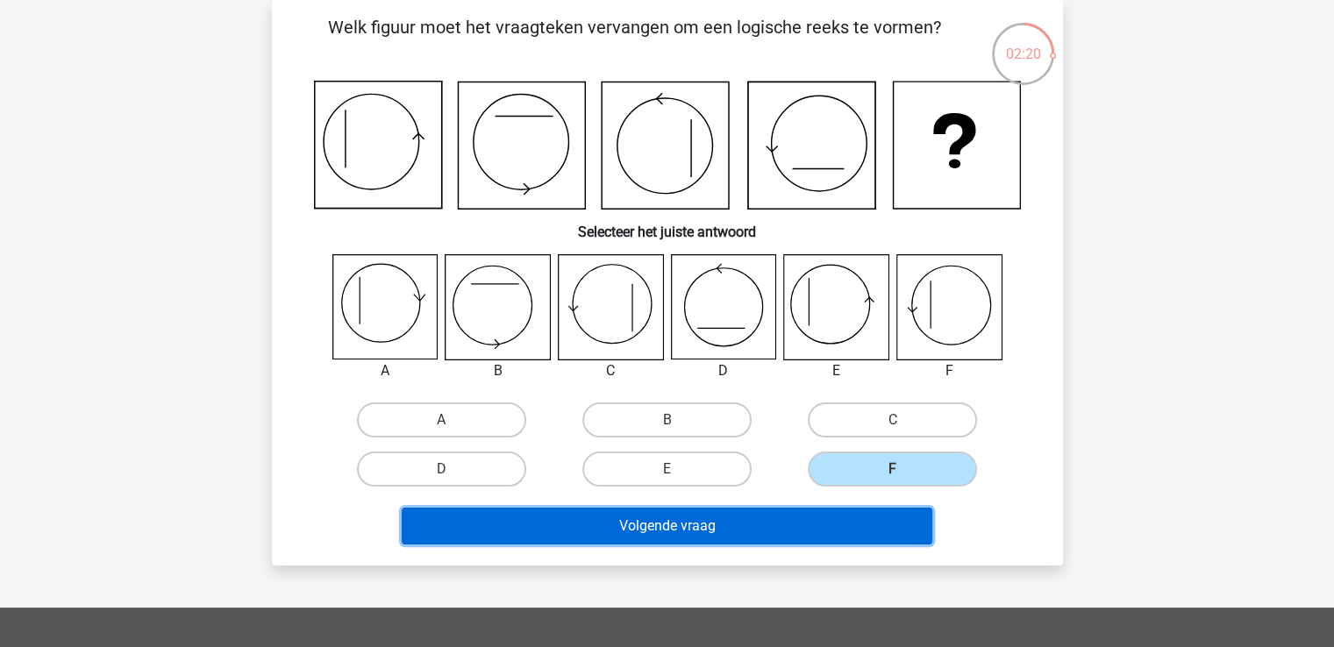
click at [637, 516] on button "Volgende vraag" at bounding box center [667, 526] width 530 height 37
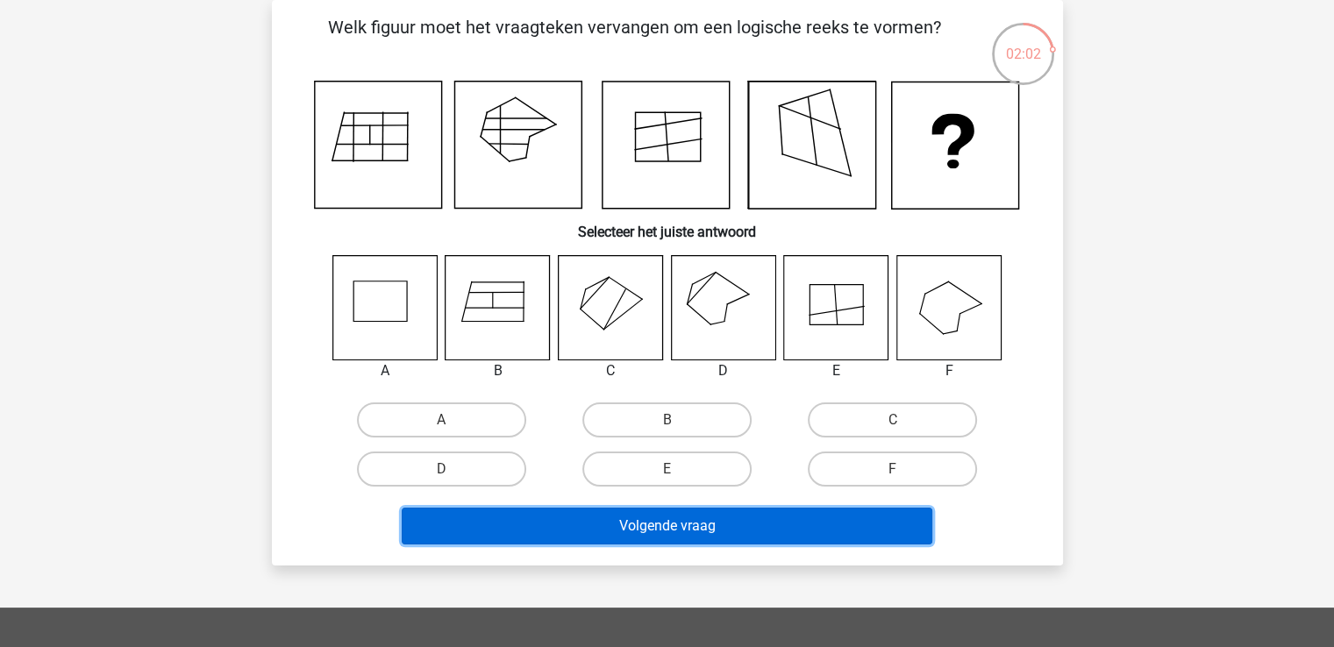
click at [643, 520] on button "Volgende vraag" at bounding box center [667, 526] width 530 height 37
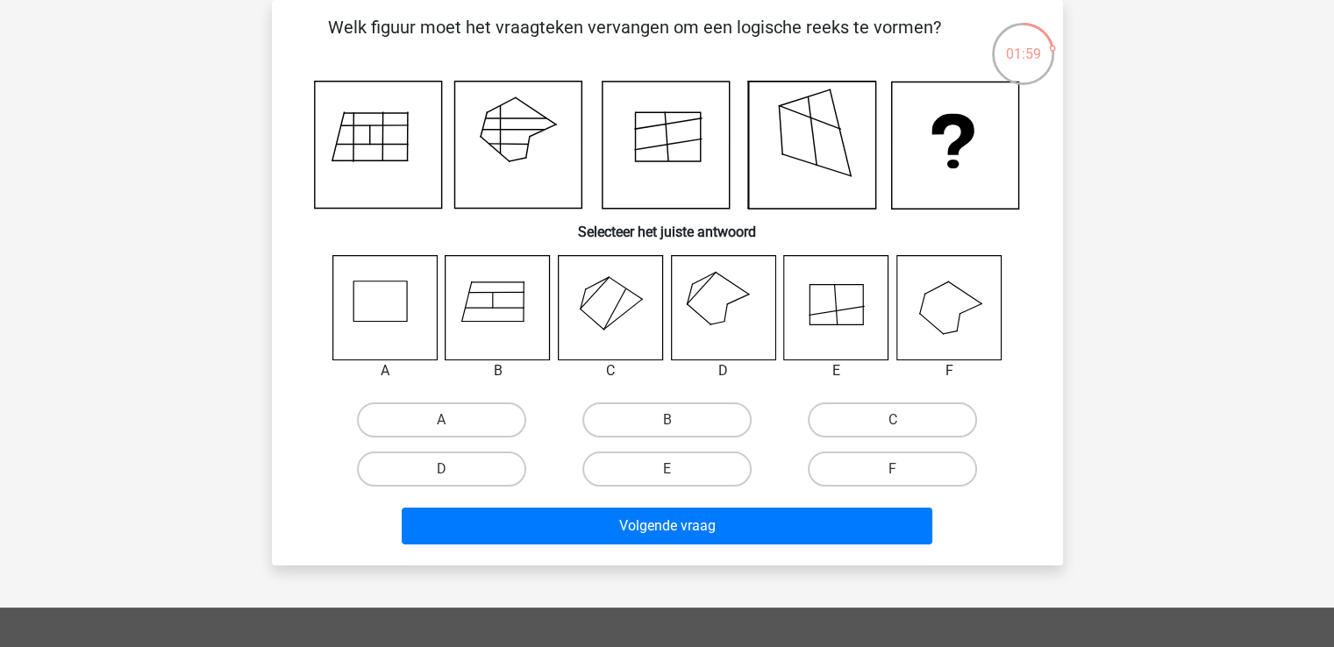
click at [331, 430] on div "A" at bounding box center [441, 419] width 225 height 49
click at [814, 298] on icon at bounding box center [836, 307] width 104 height 104
click at [665, 467] on label "E" at bounding box center [666, 469] width 169 height 35
click at [666, 469] on input "E" at bounding box center [671, 474] width 11 height 11
radio input "true"
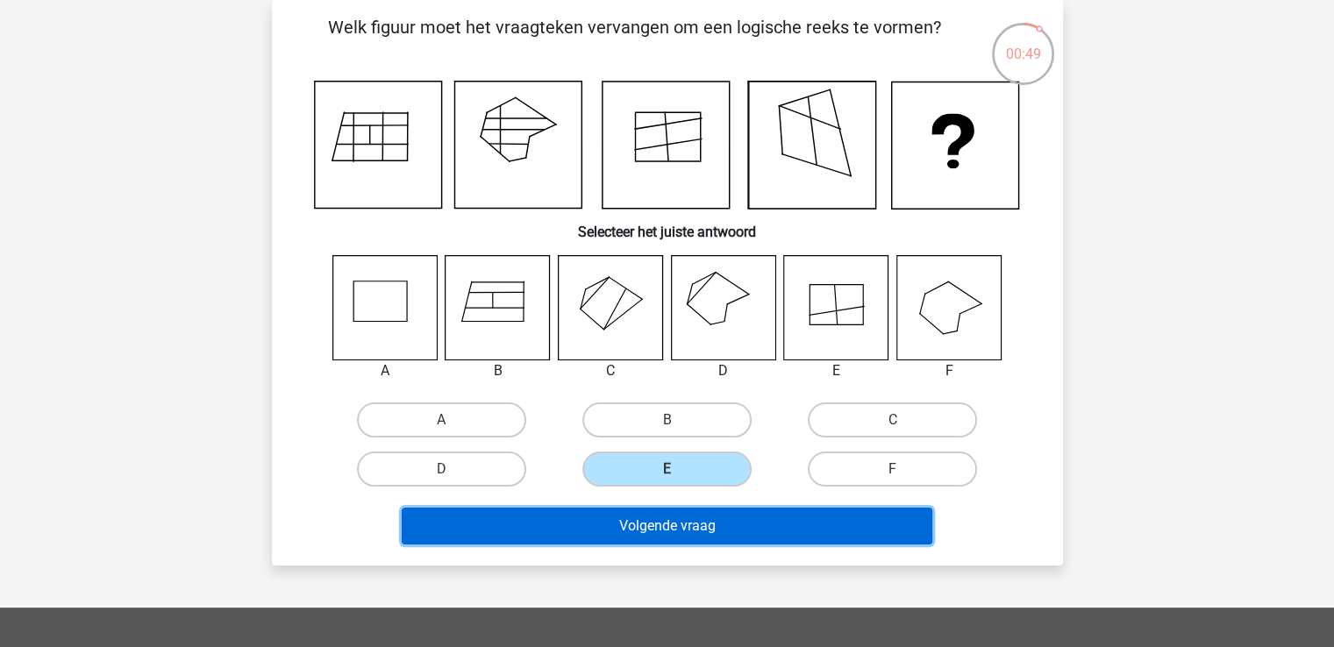
click at [689, 537] on button "Volgende vraag" at bounding box center [667, 526] width 530 height 37
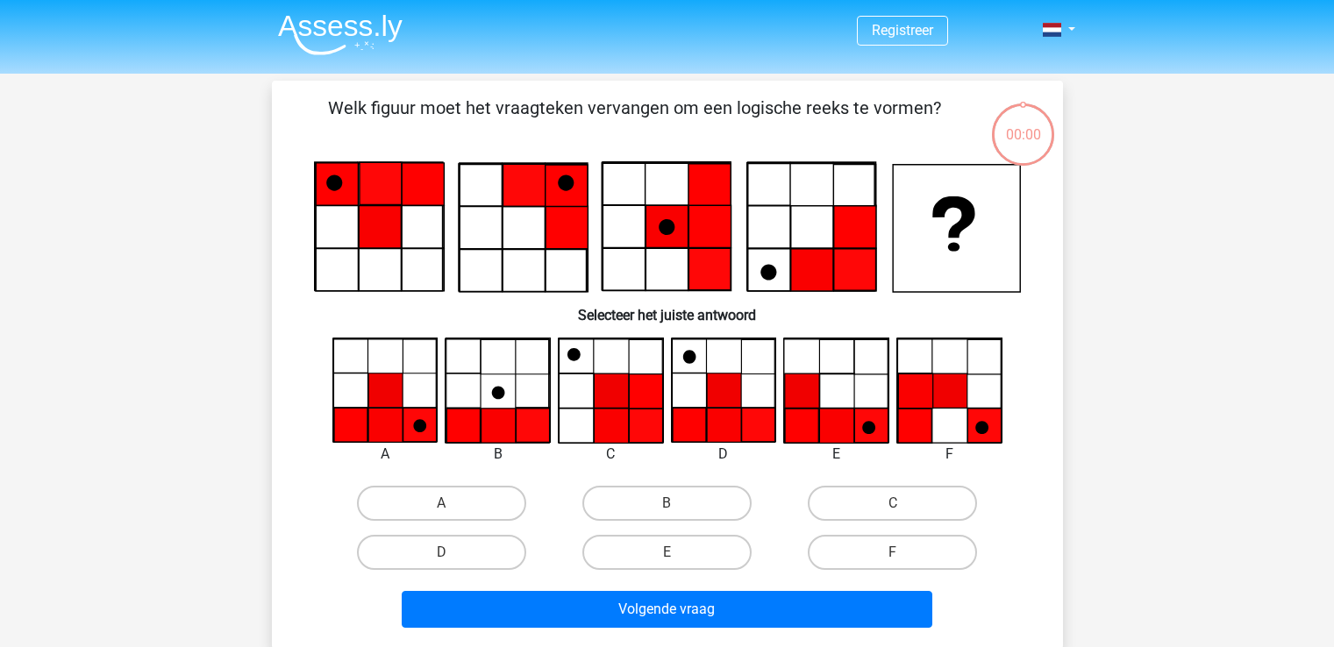
scroll to position [81, 0]
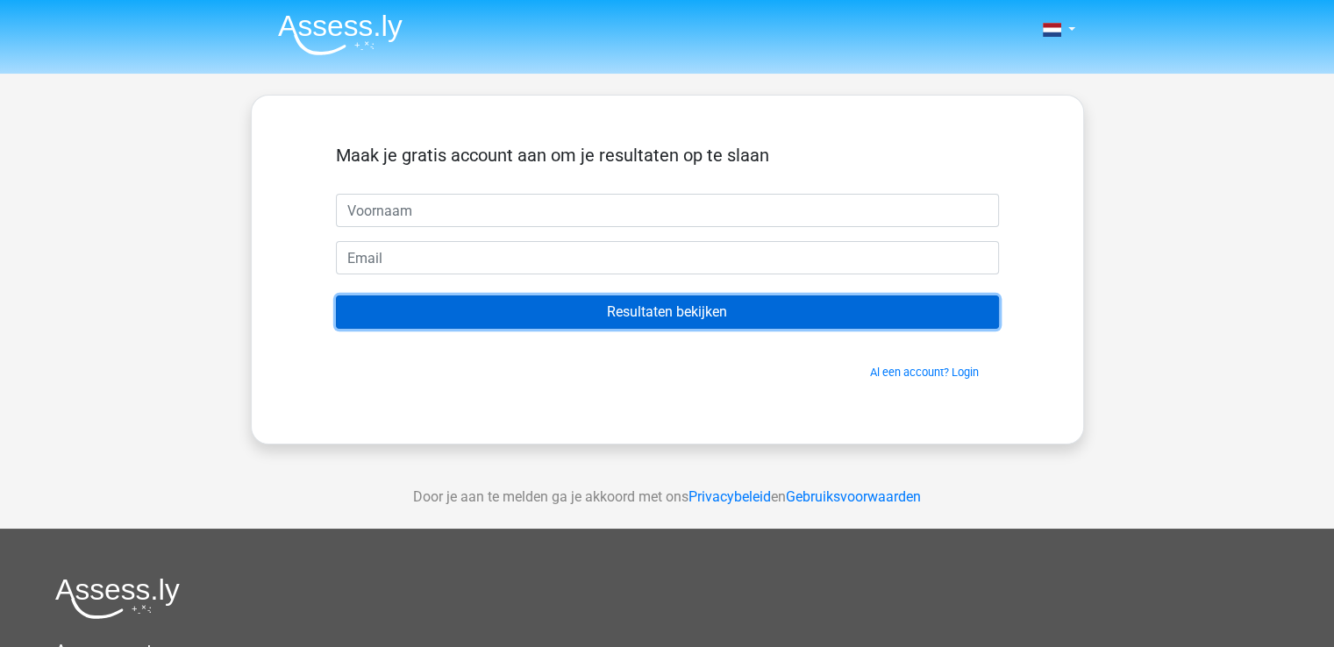
click at [703, 323] on input "Resultaten bekijken" at bounding box center [667, 311] width 663 height 33
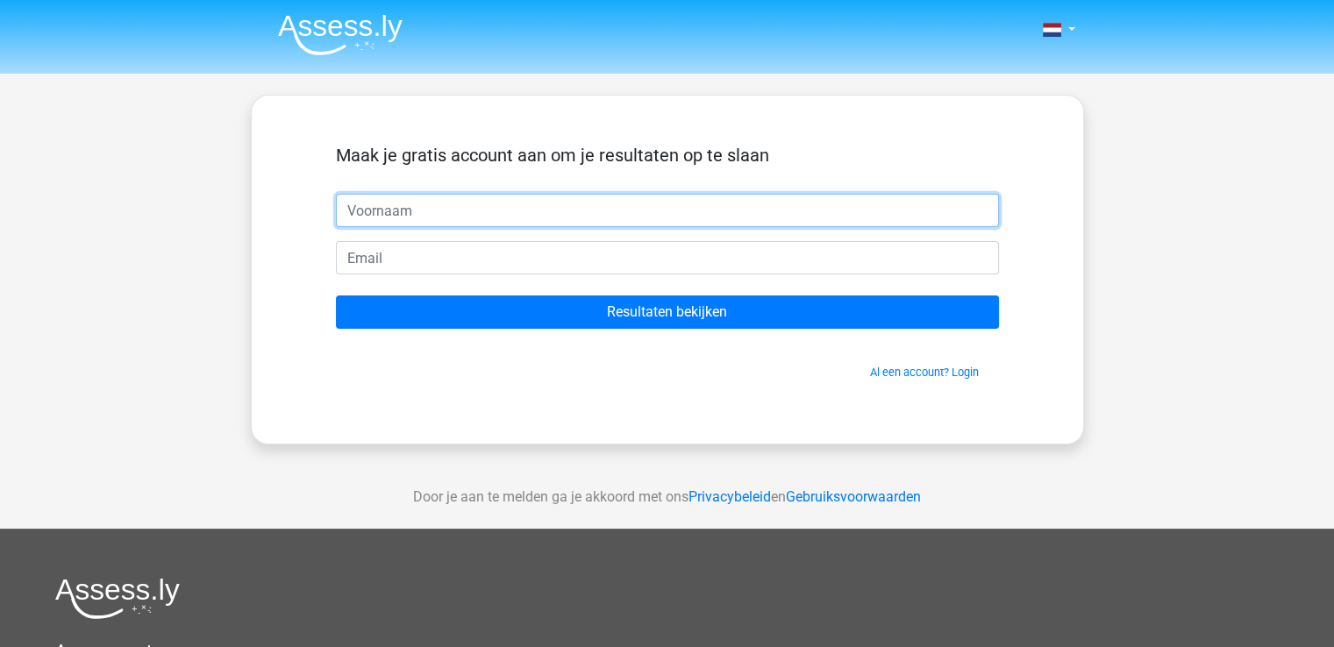
click at [674, 226] on input "text" at bounding box center [667, 210] width 663 height 33
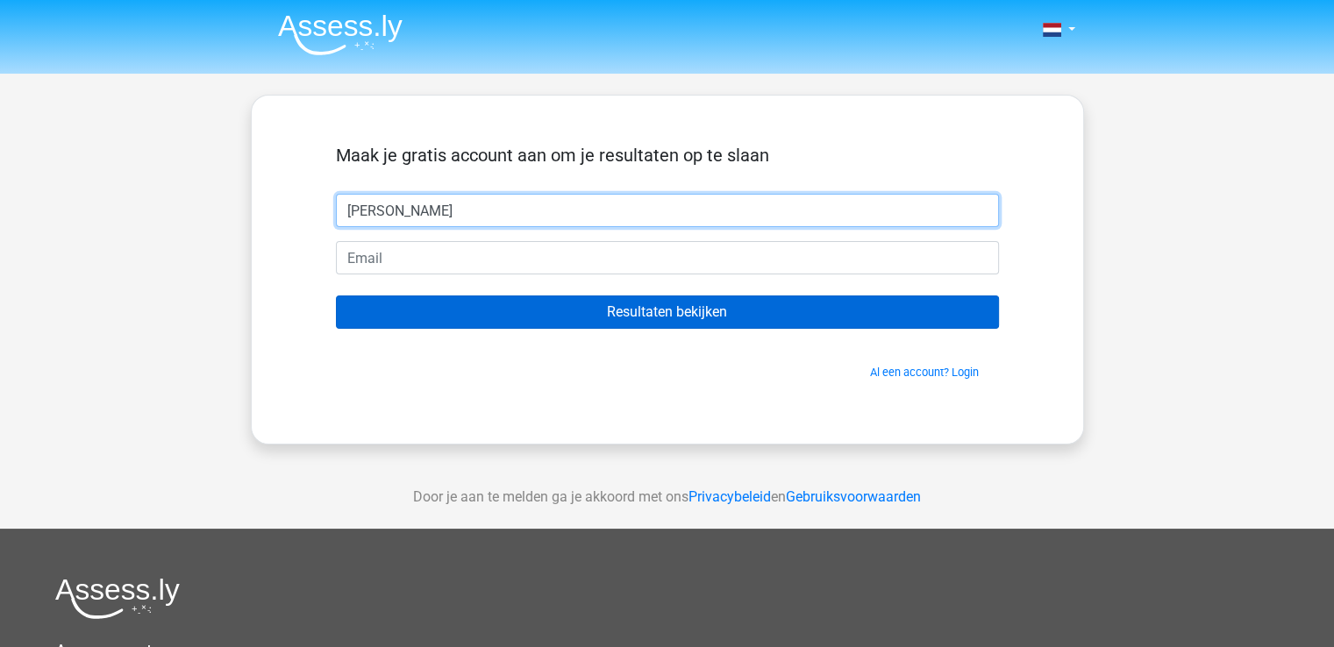
type input "[PERSON_NAME]"
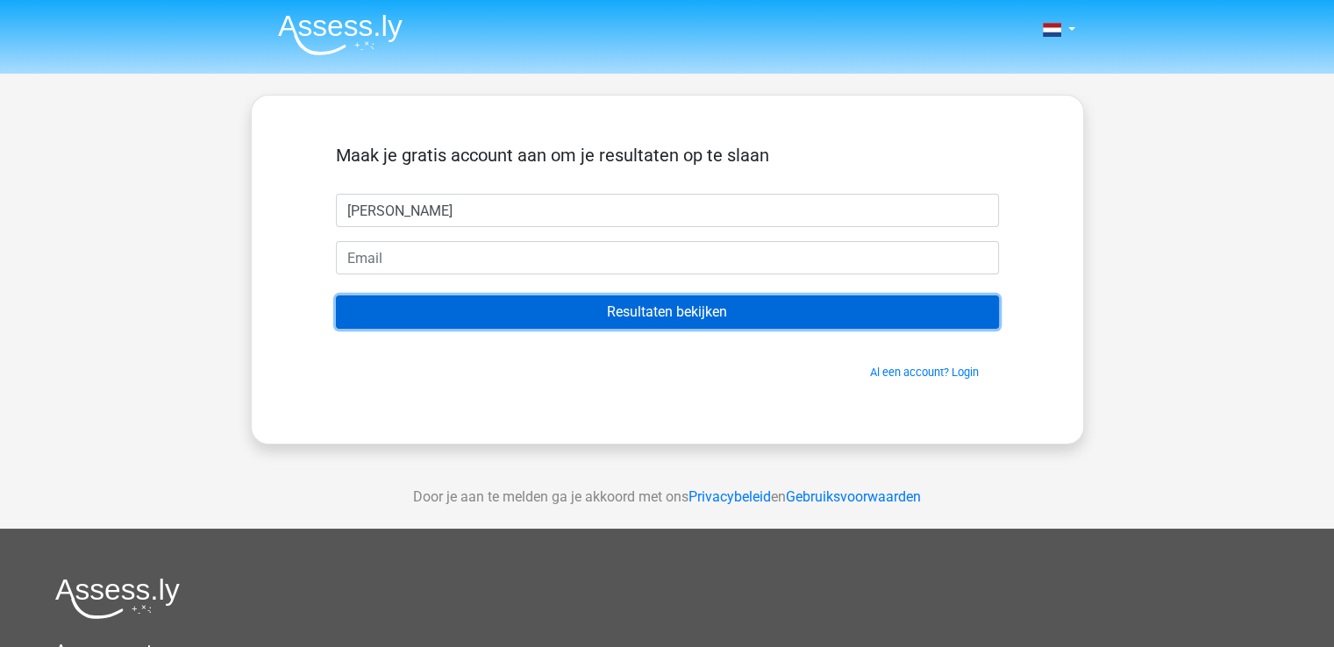
click at [686, 309] on input "Resultaten bekijken" at bounding box center [667, 311] width 663 height 33
